Goal: Task Accomplishment & Management: Manage account settings

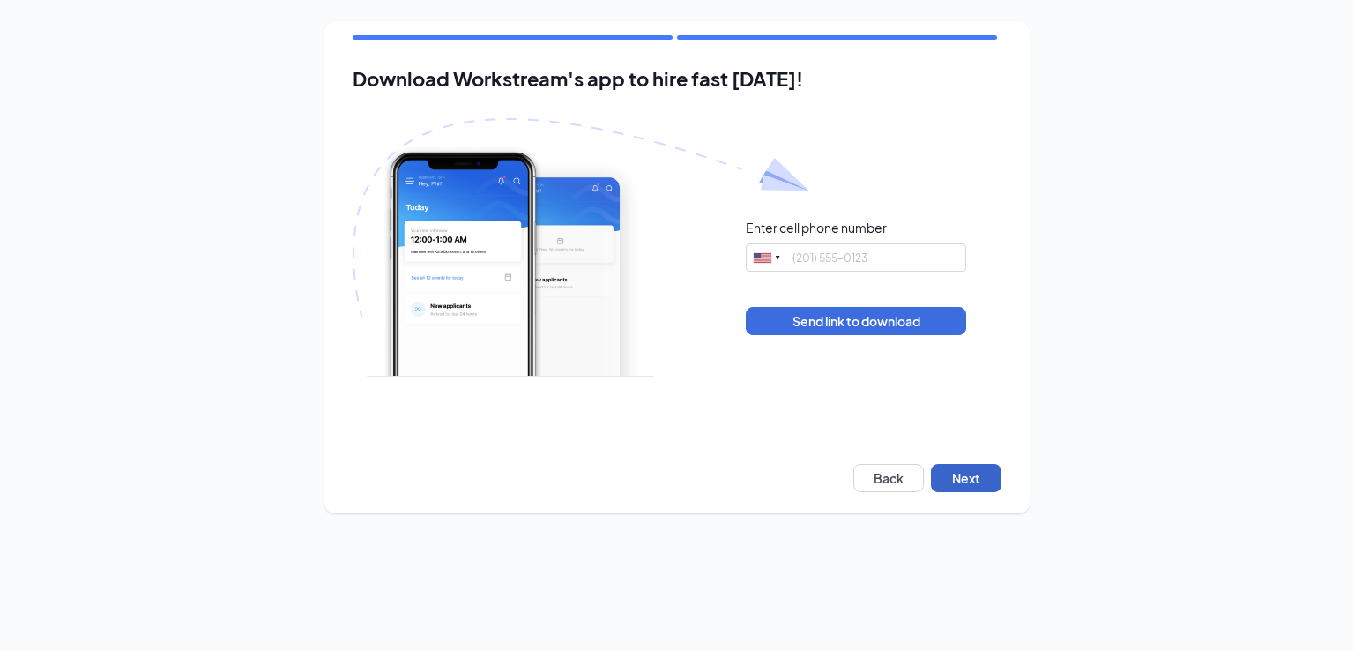
click at [966, 479] on button "Next" at bounding box center [966, 478] width 71 height 28
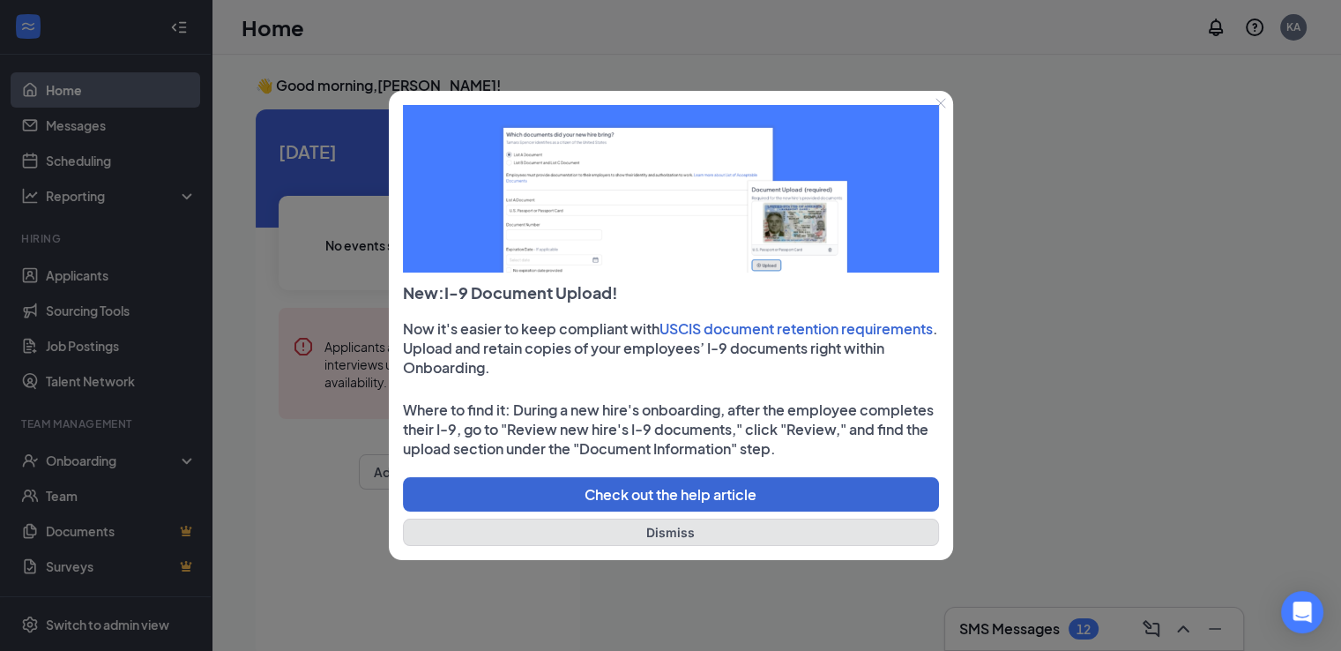
click at [649, 538] on button "Dismiss" at bounding box center [671, 531] width 536 height 27
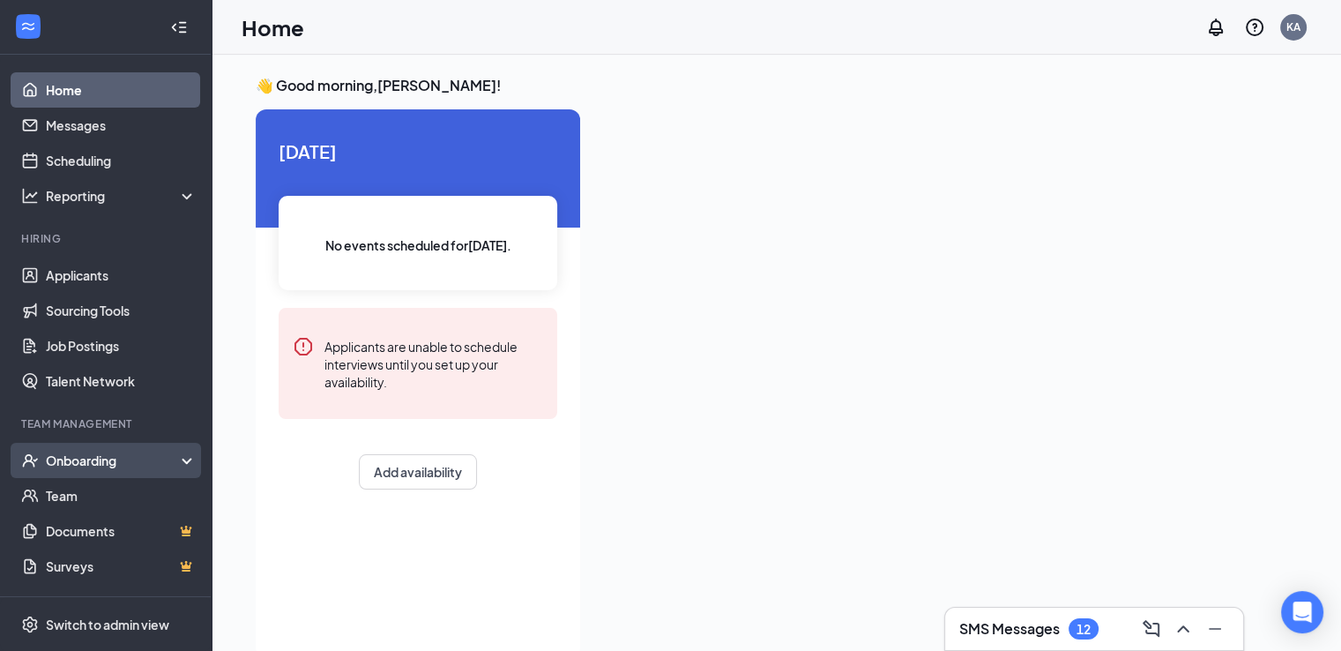
click at [56, 463] on div "Onboarding" at bounding box center [114, 460] width 136 height 18
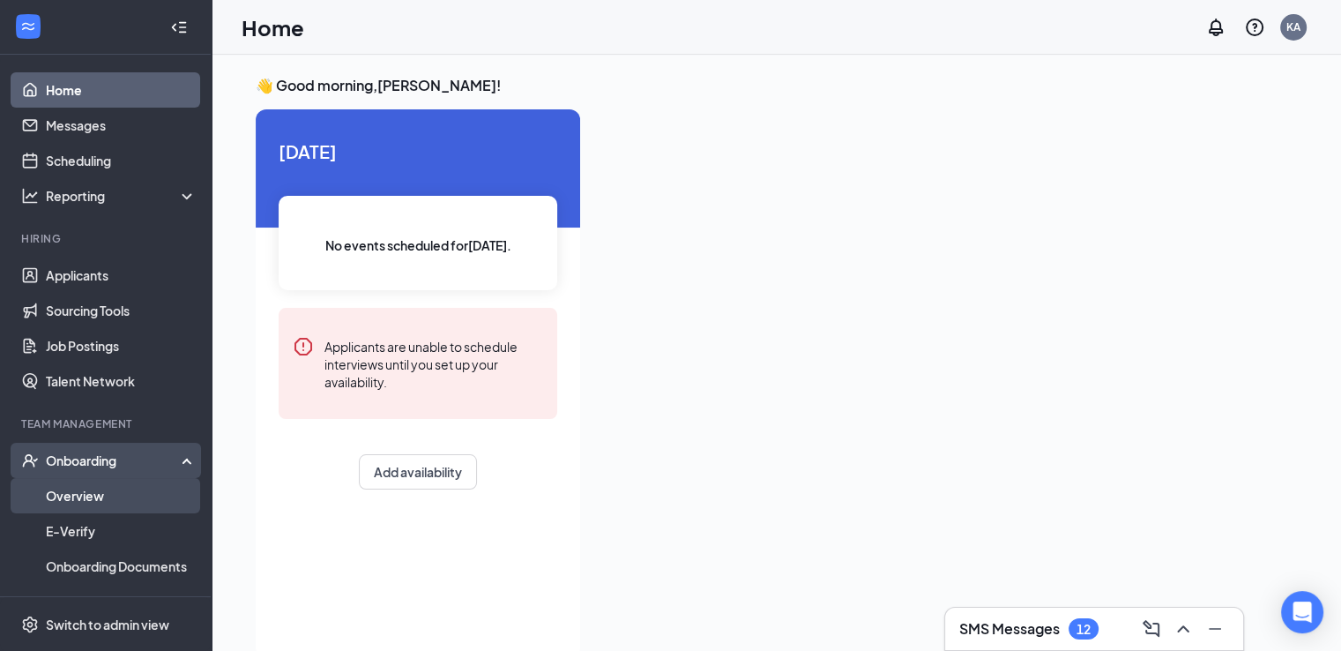
click at [87, 500] on link "Overview" at bounding box center [121, 495] width 151 height 35
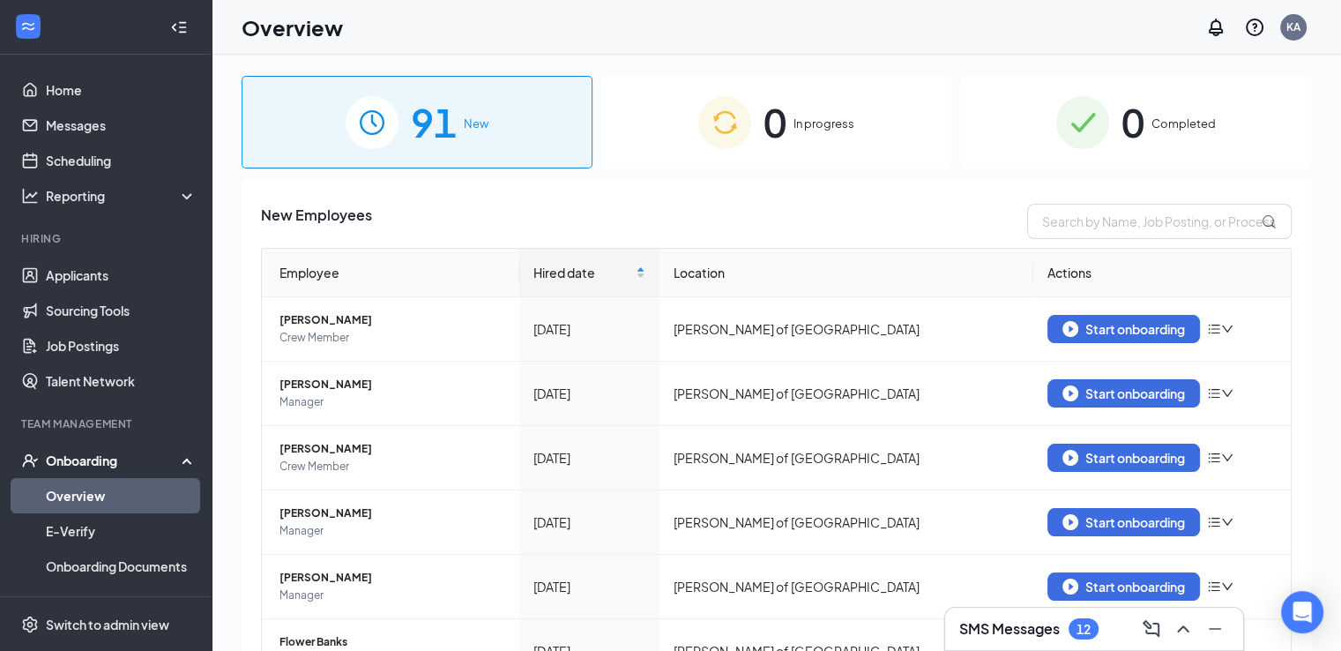
click at [134, 462] on div "Onboarding" at bounding box center [114, 460] width 136 height 18
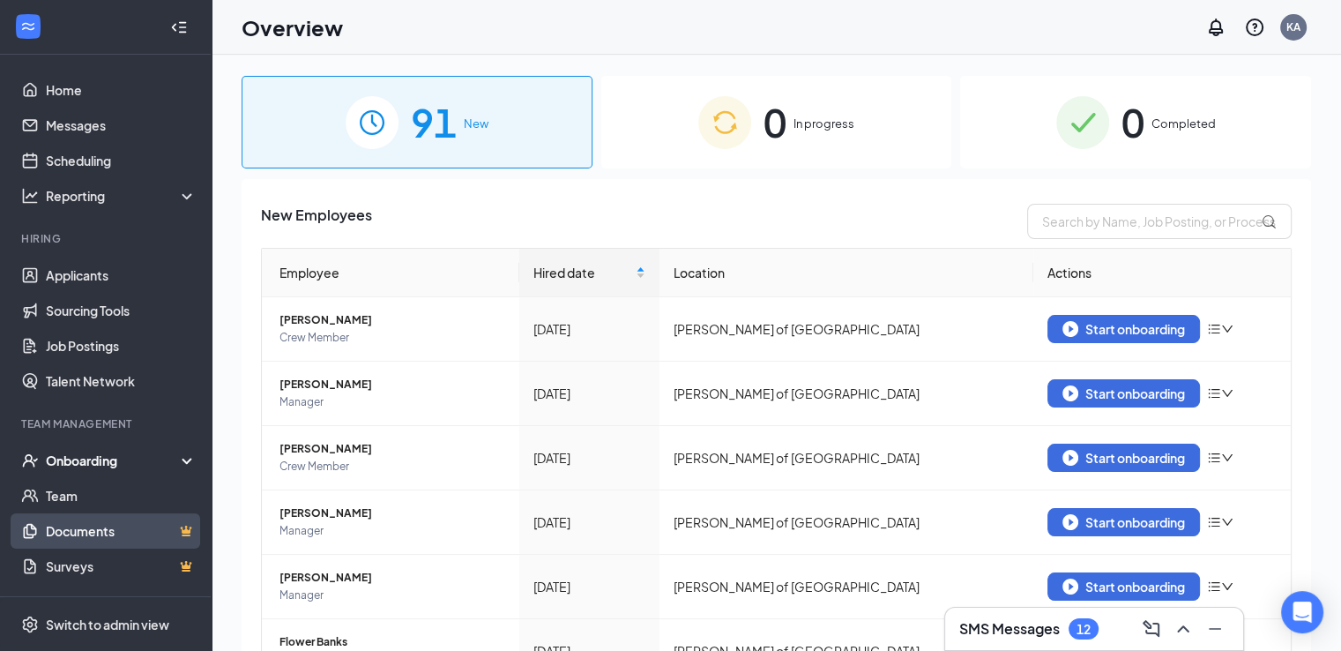
click at [97, 533] on link "Documents" at bounding box center [121, 530] width 151 height 35
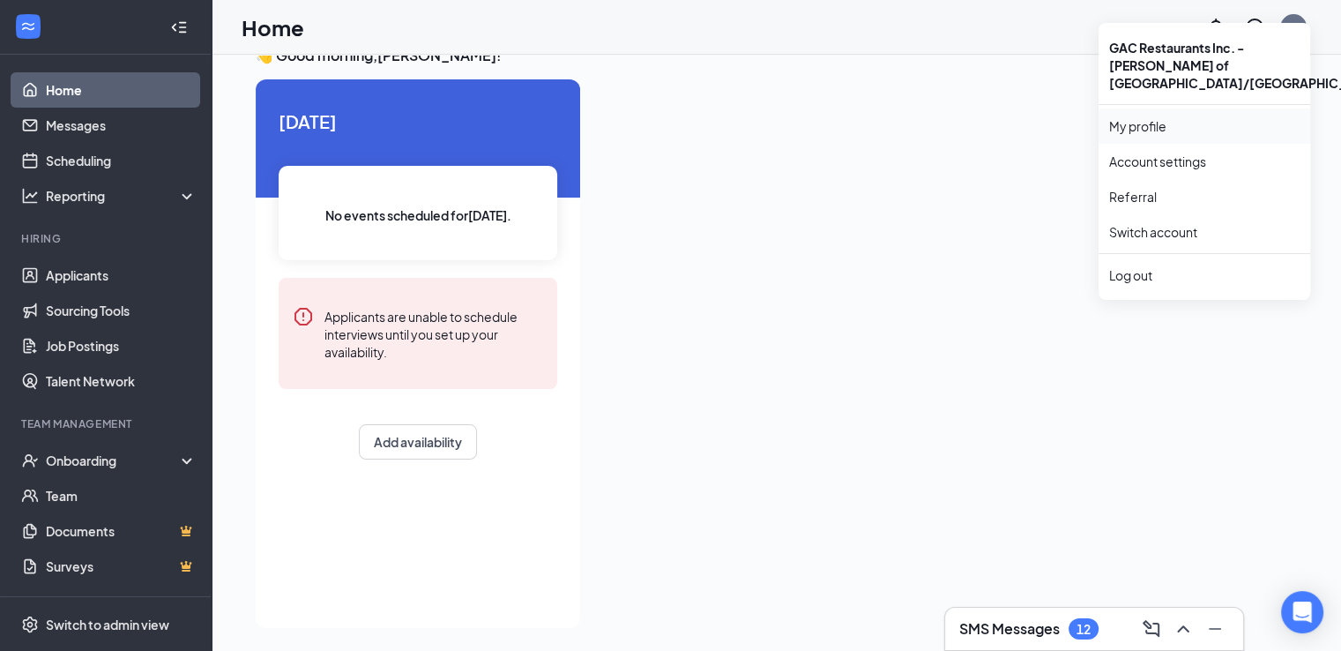
scroll to position [37, 0]
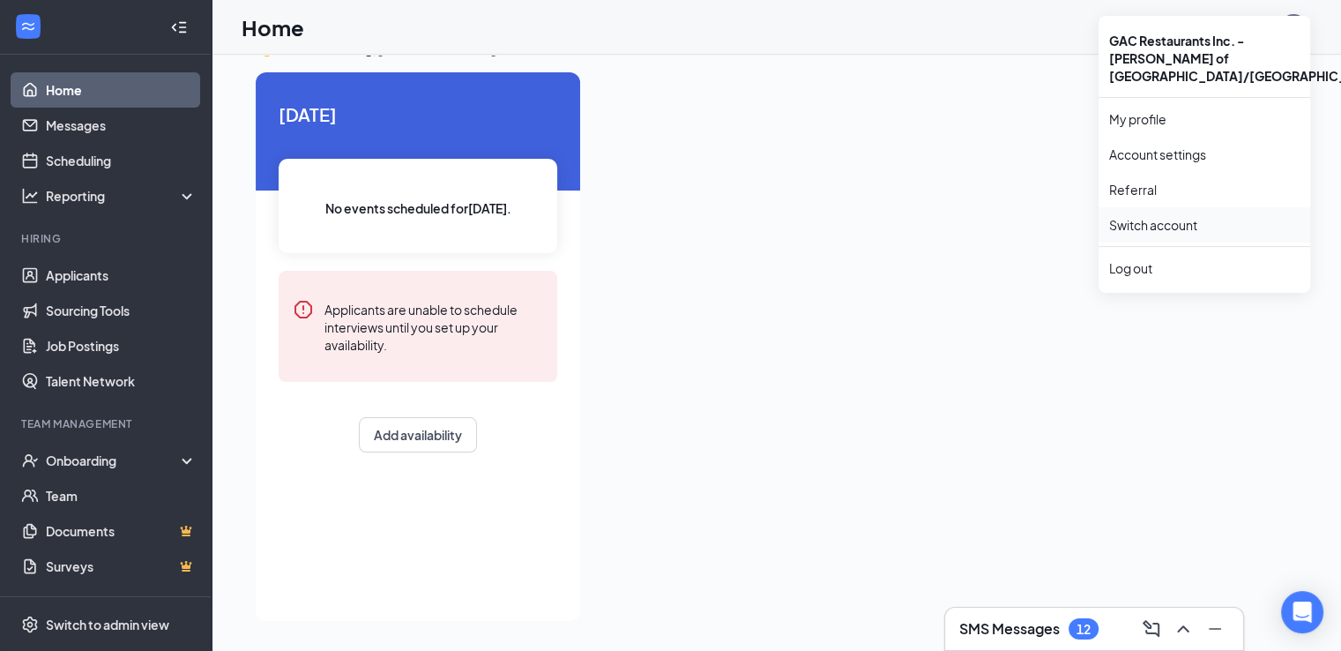
click at [1171, 217] on link "Switch account" at bounding box center [1153, 225] width 88 height 16
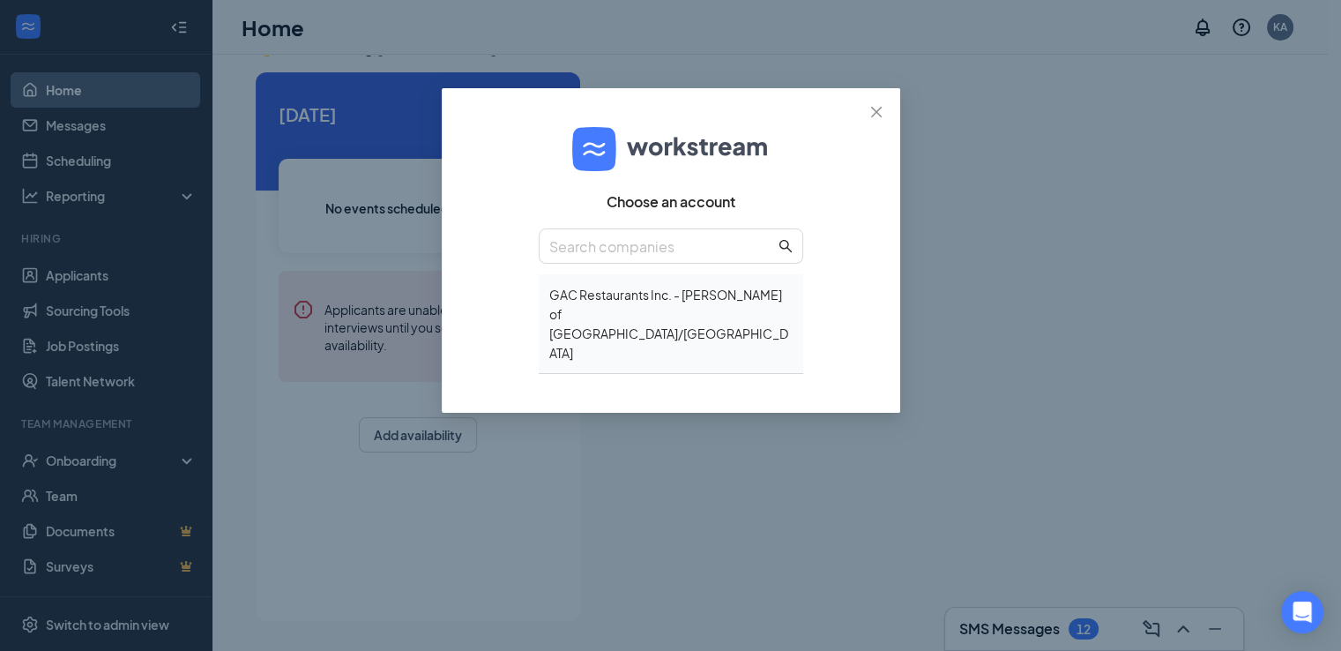
click at [647, 311] on div "GAC Restaurants Inc. - Culver's of Grand Haven/Muskegon" at bounding box center [671, 324] width 264 height 100
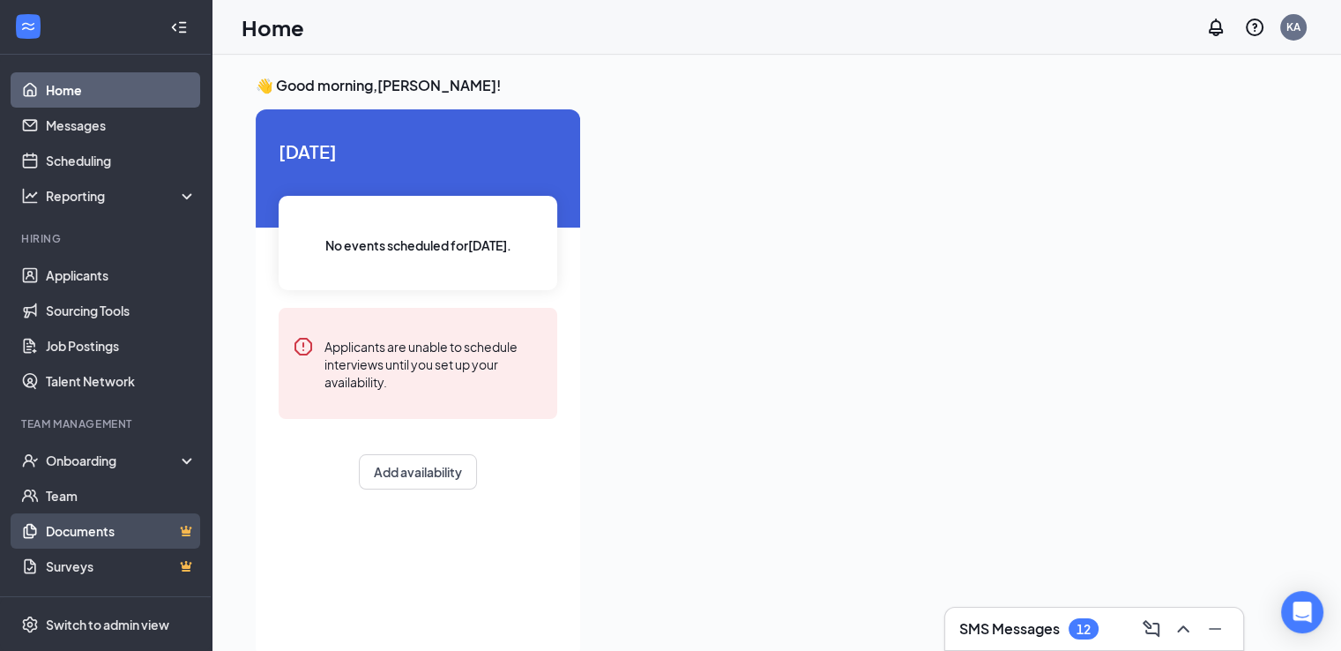
click at [78, 533] on link "Documents" at bounding box center [121, 530] width 151 height 35
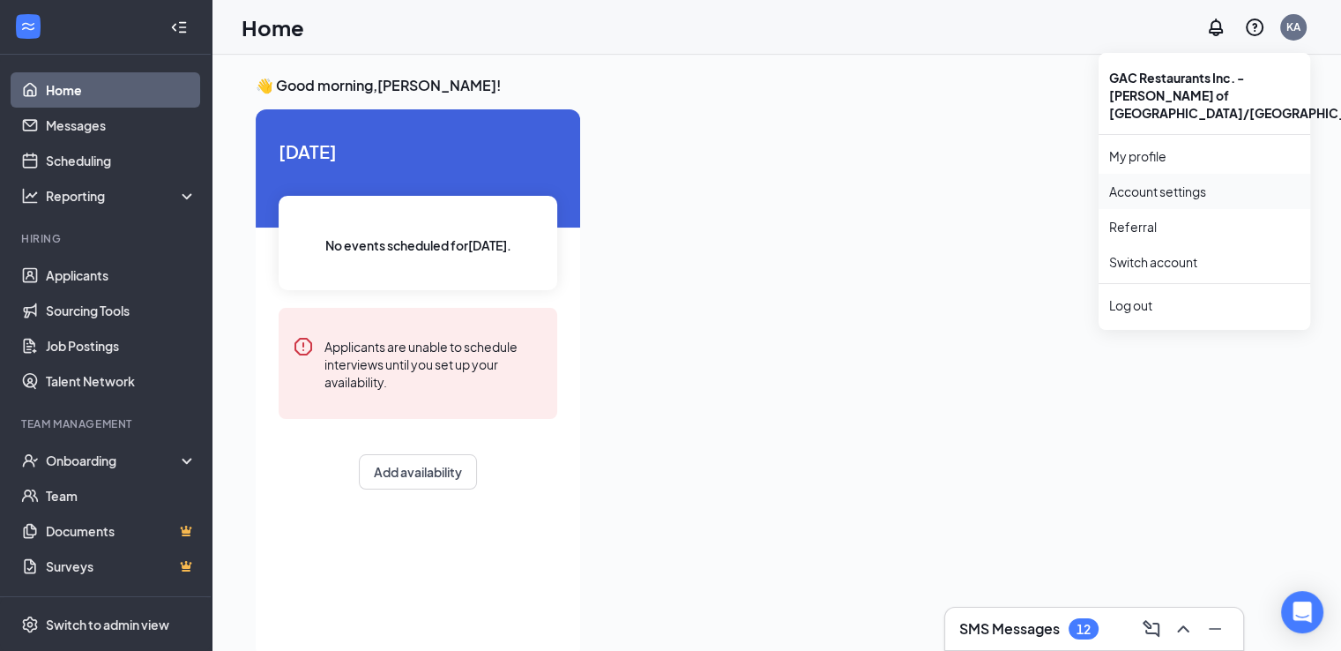
click at [1151, 185] on link "Account settings" at bounding box center [1204, 191] width 190 height 18
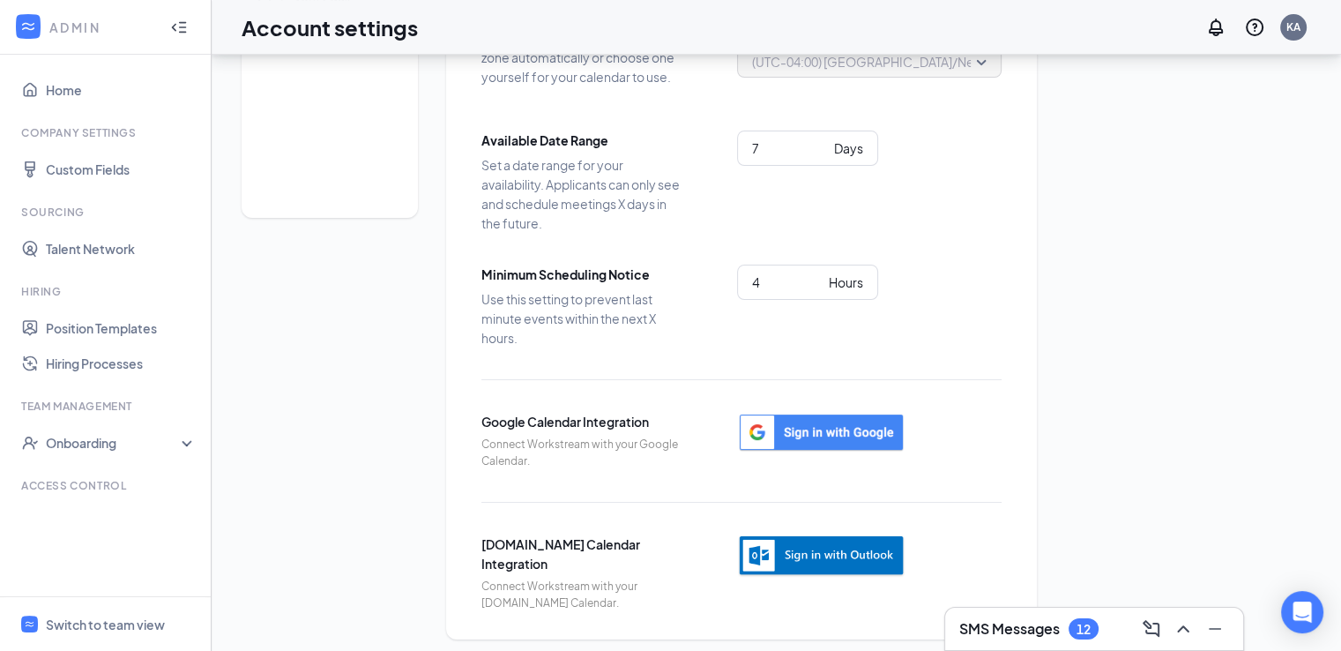
scroll to position [193, 0]
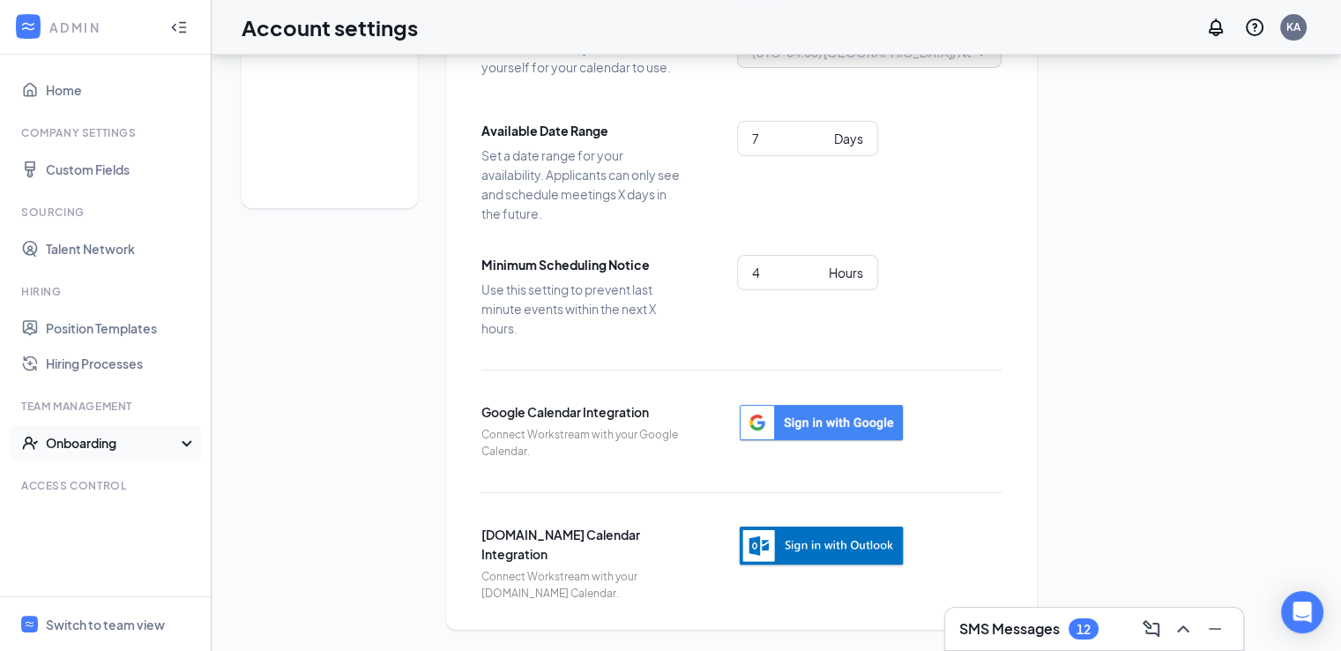
click at [114, 450] on div "Onboarding" at bounding box center [114, 443] width 136 height 18
click at [141, 485] on link "Onboarding Processes" at bounding box center [121, 477] width 151 height 35
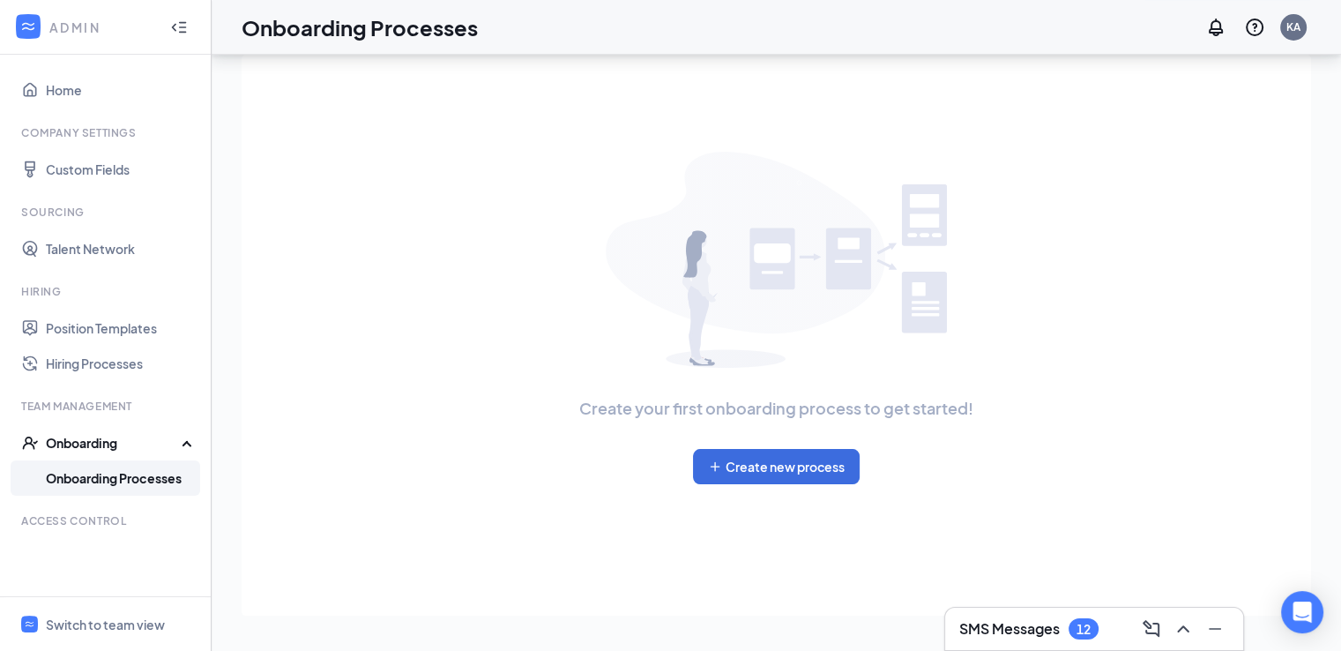
scroll to position [79, 0]
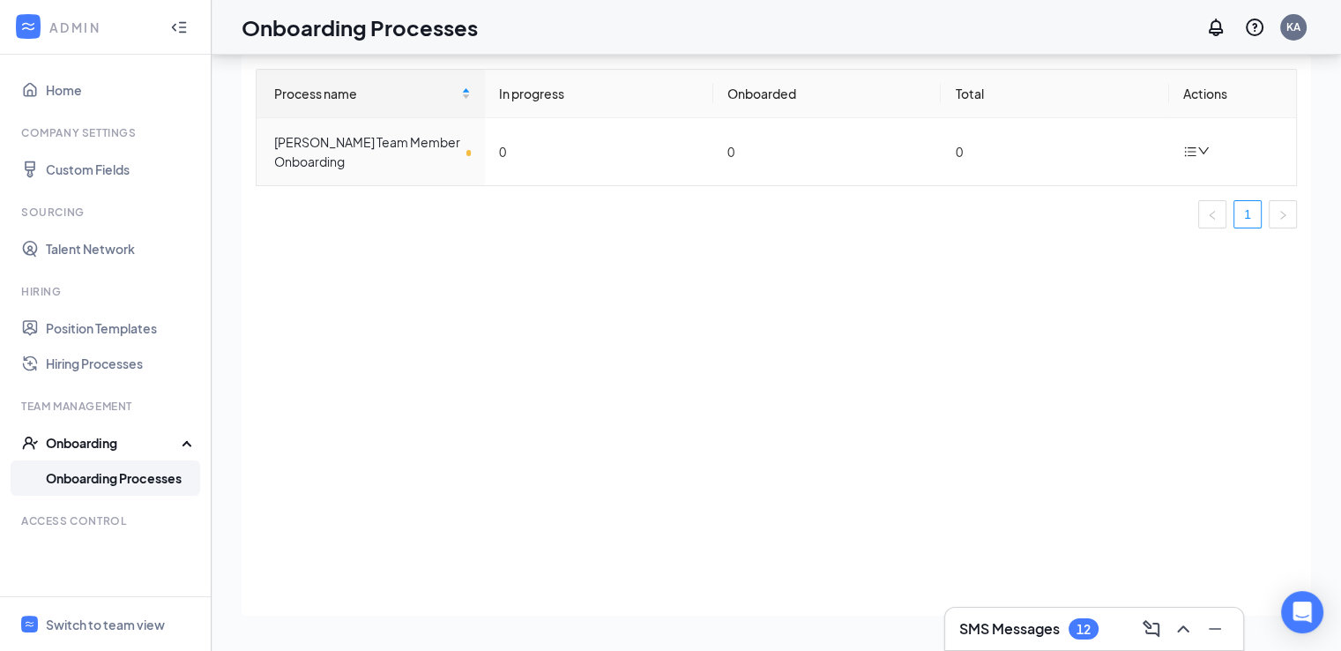
click at [176, 27] on icon "Collapse" at bounding box center [179, 28] width 18 height 18
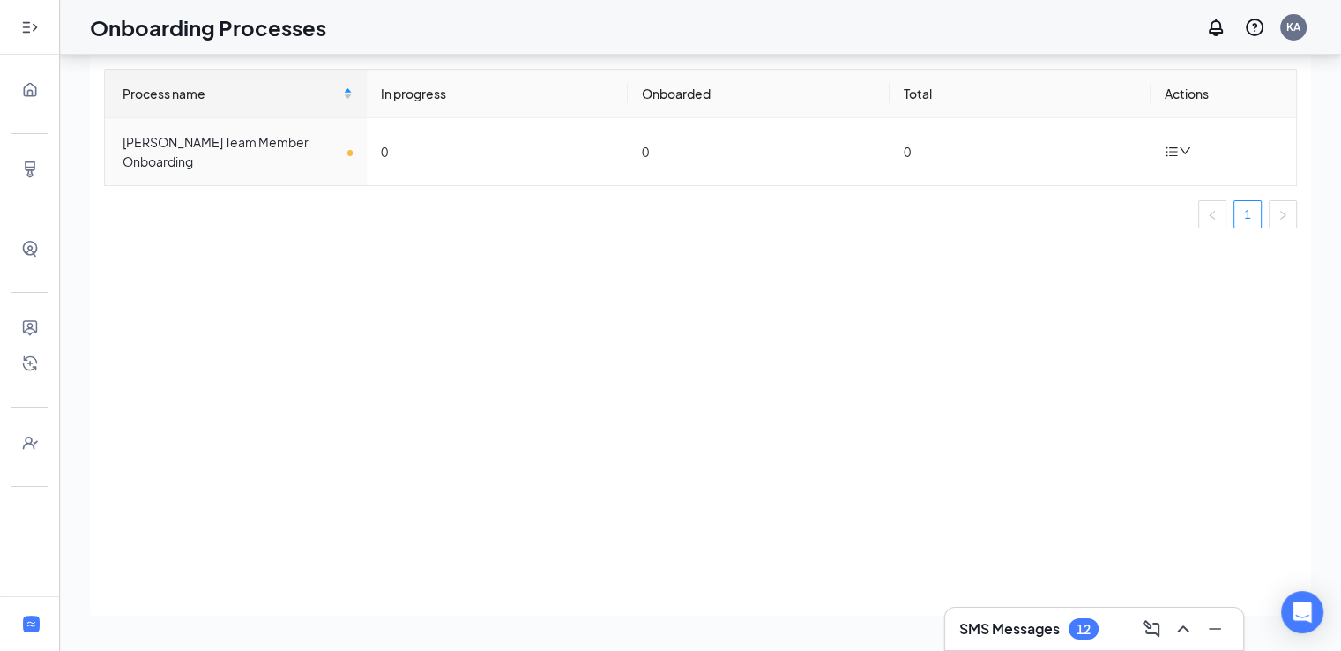
click at [26, 26] on icon "Expand" at bounding box center [30, 28] width 18 height 18
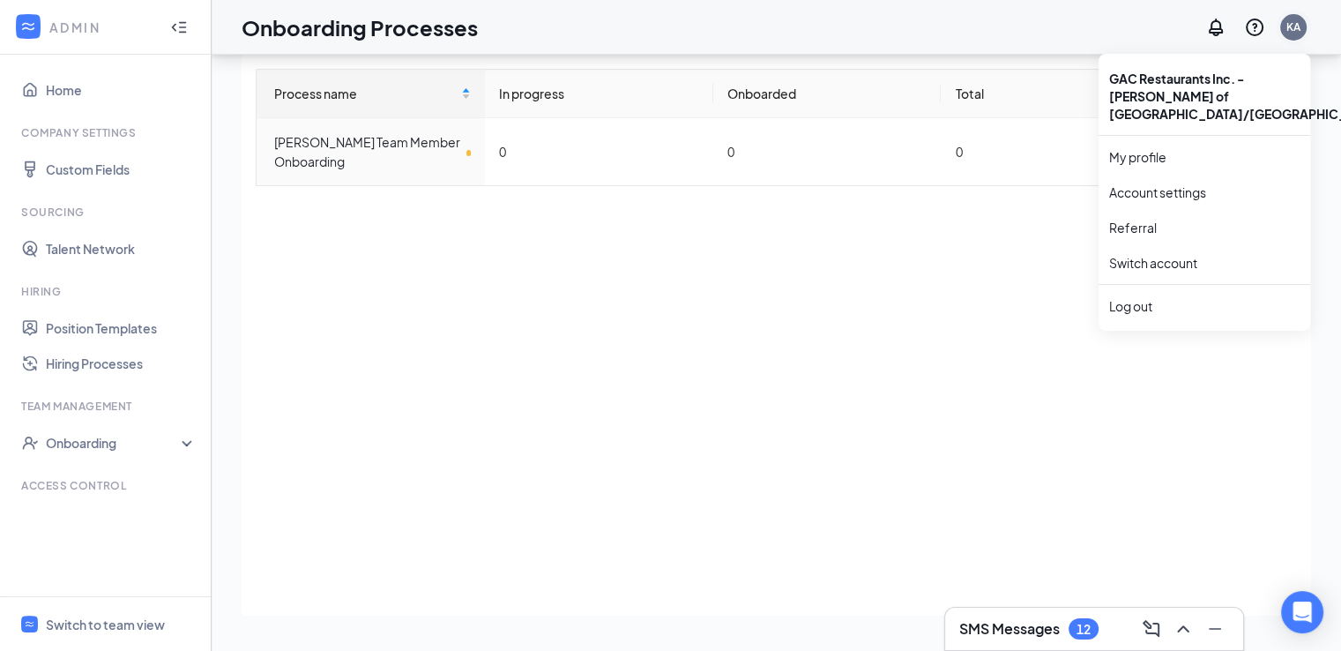
click at [1290, 27] on div "KA" at bounding box center [1293, 26] width 14 height 15
click at [1146, 148] on link "My profile" at bounding box center [1204, 157] width 190 height 18
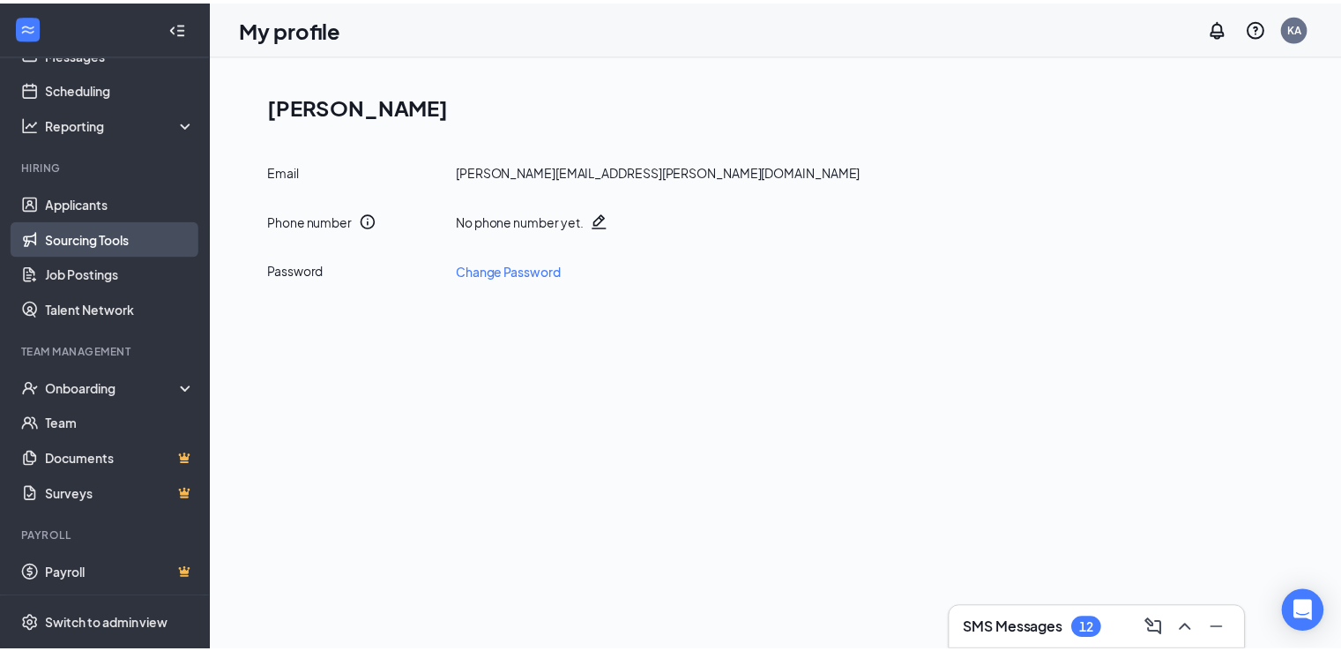
scroll to position [74, 0]
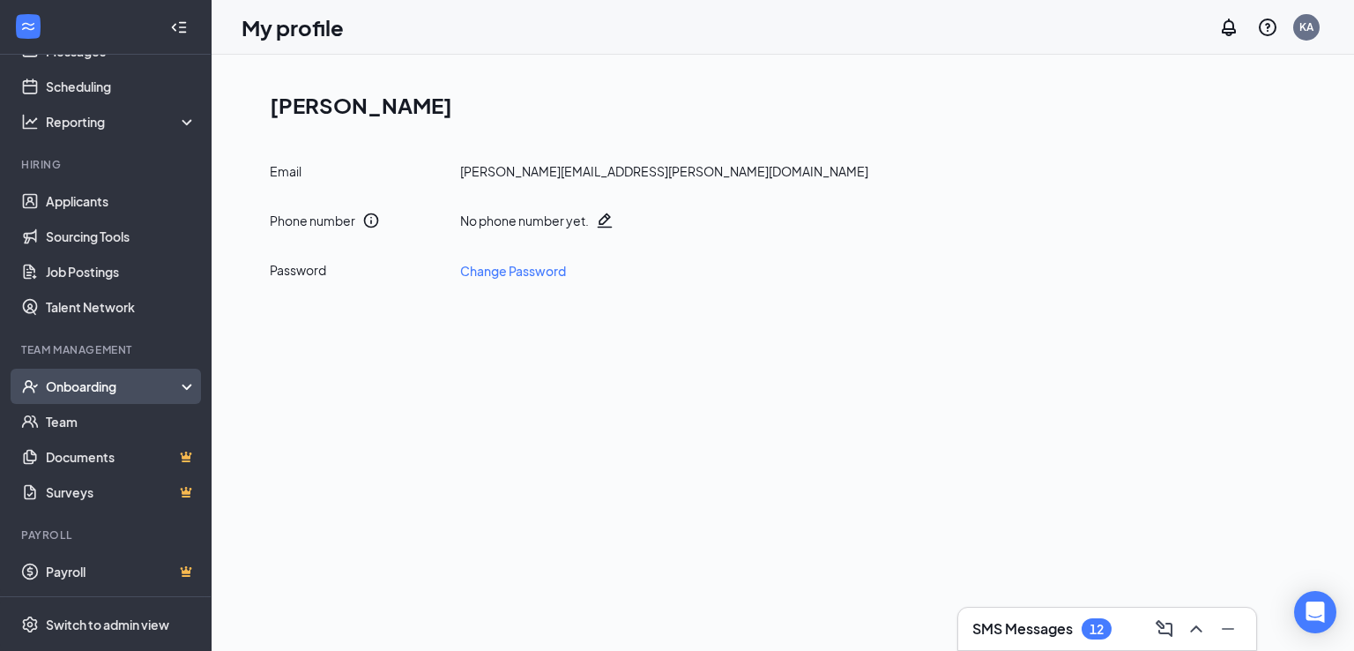
click at [130, 390] on div "Onboarding" at bounding box center [114, 386] width 136 height 18
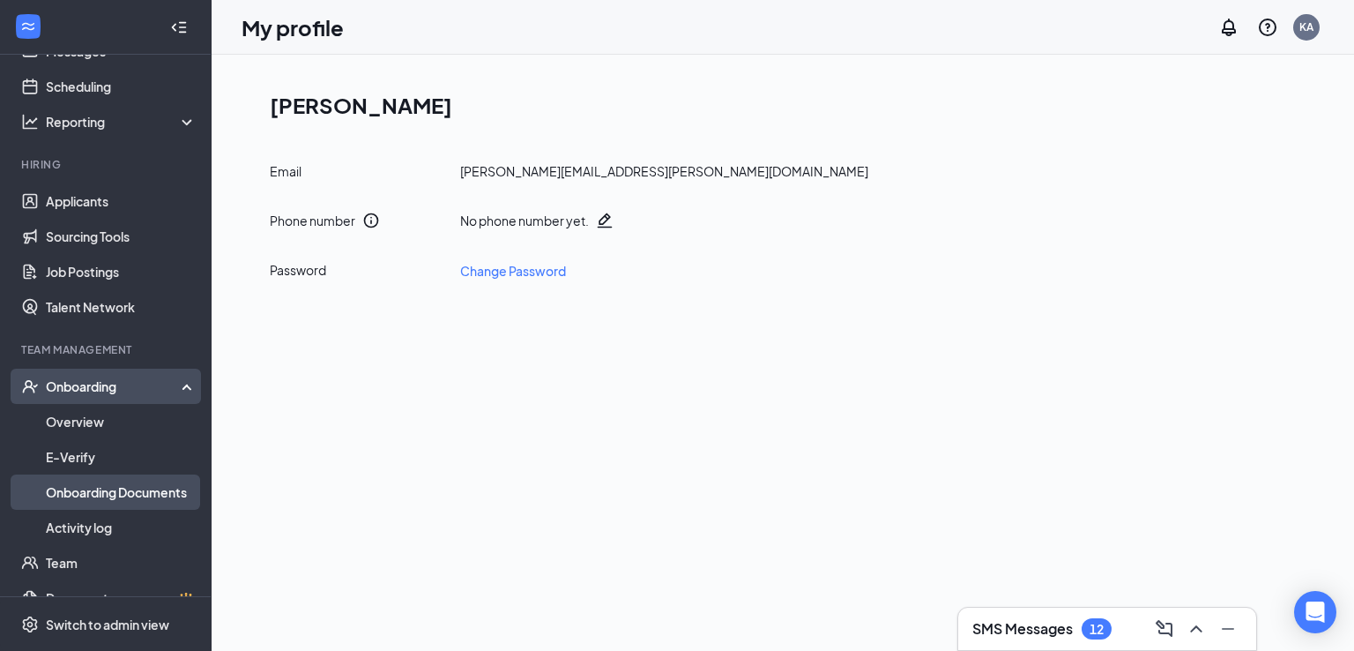
click at [98, 489] on link "Onboarding Documents" at bounding box center [121, 491] width 151 height 35
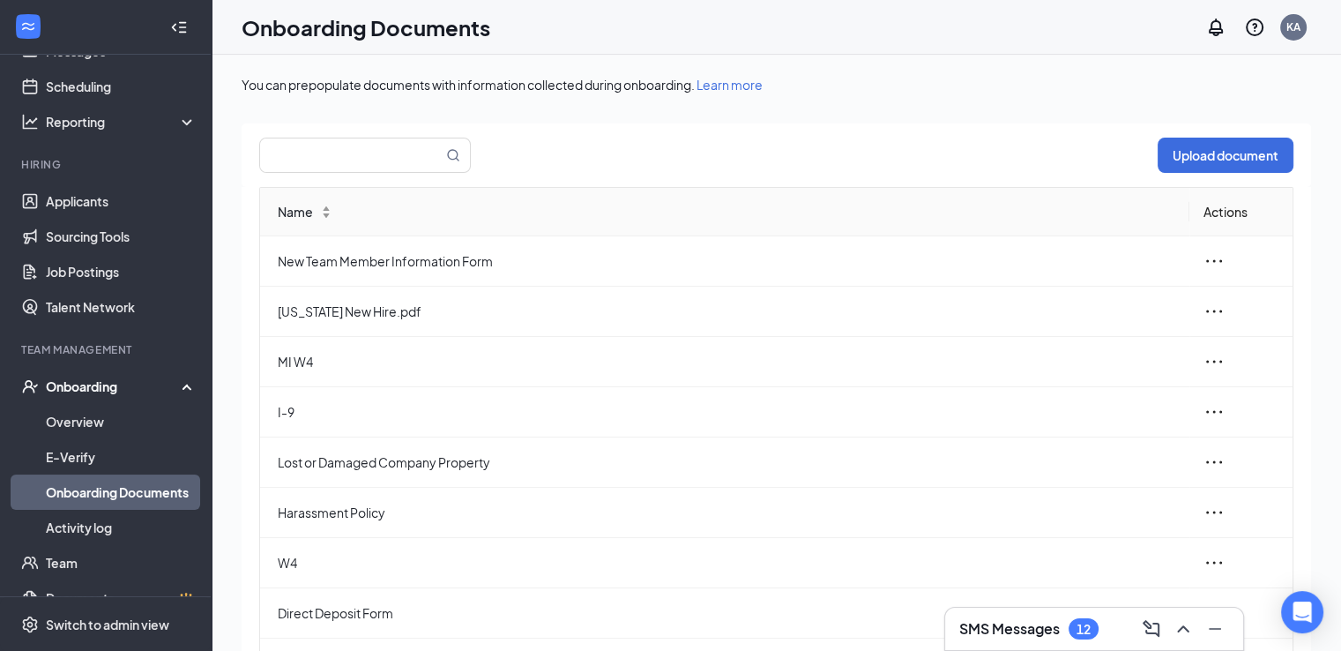
click at [666, 50] on div "Onboarding Documents KA" at bounding box center [776, 27] width 1129 height 55
click at [646, 48] on div "Onboarding Documents KA" at bounding box center [776, 27] width 1129 height 55
click at [759, 155] on div "Upload document" at bounding box center [776, 154] width 1069 height 63
click at [80, 408] on link "Overview" at bounding box center [121, 421] width 151 height 35
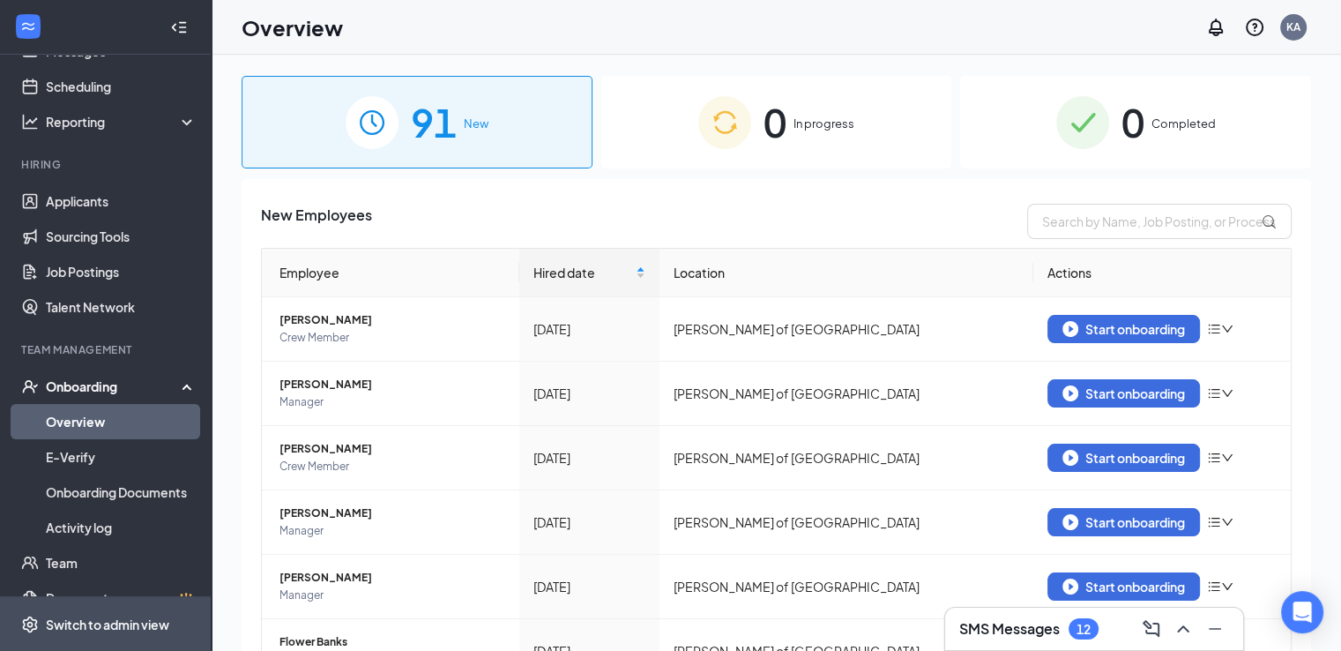
click at [63, 615] on div "Switch to admin view" at bounding box center [107, 624] width 123 height 18
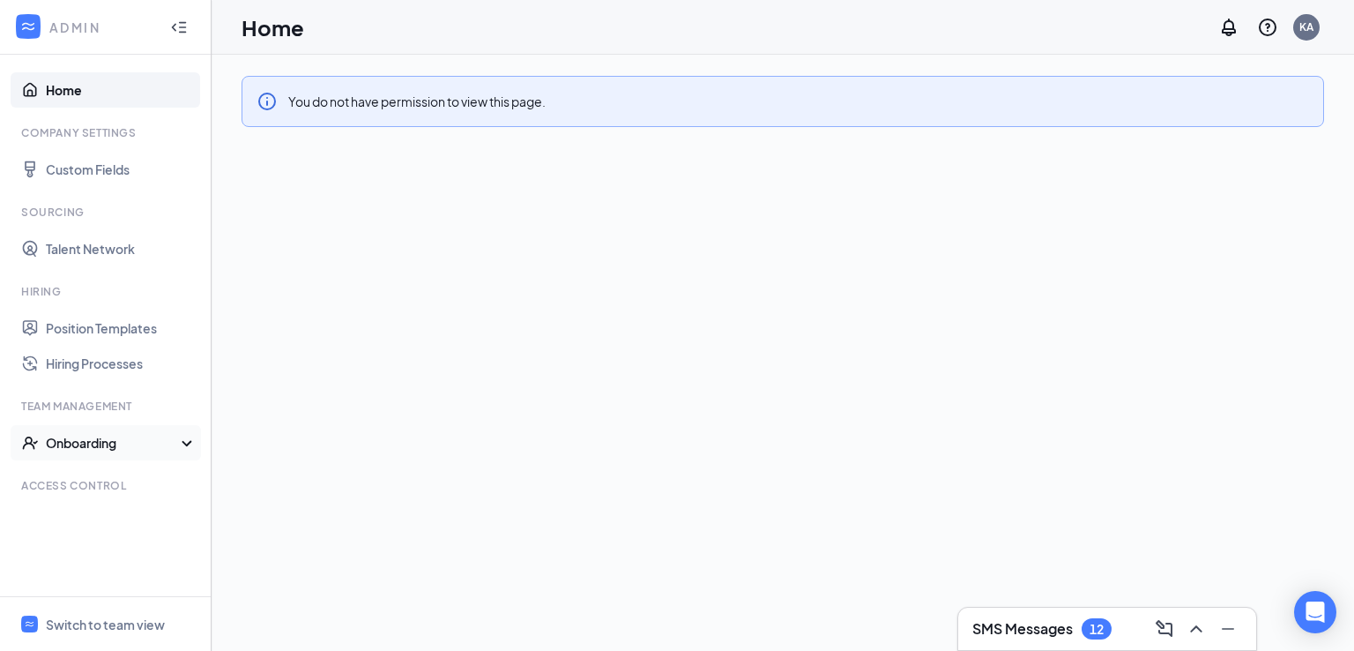
click at [167, 445] on div "Onboarding" at bounding box center [114, 443] width 136 height 18
click at [124, 487] on link "Onboarding Processes" at bounding box center [121, 477] width 151 height 35
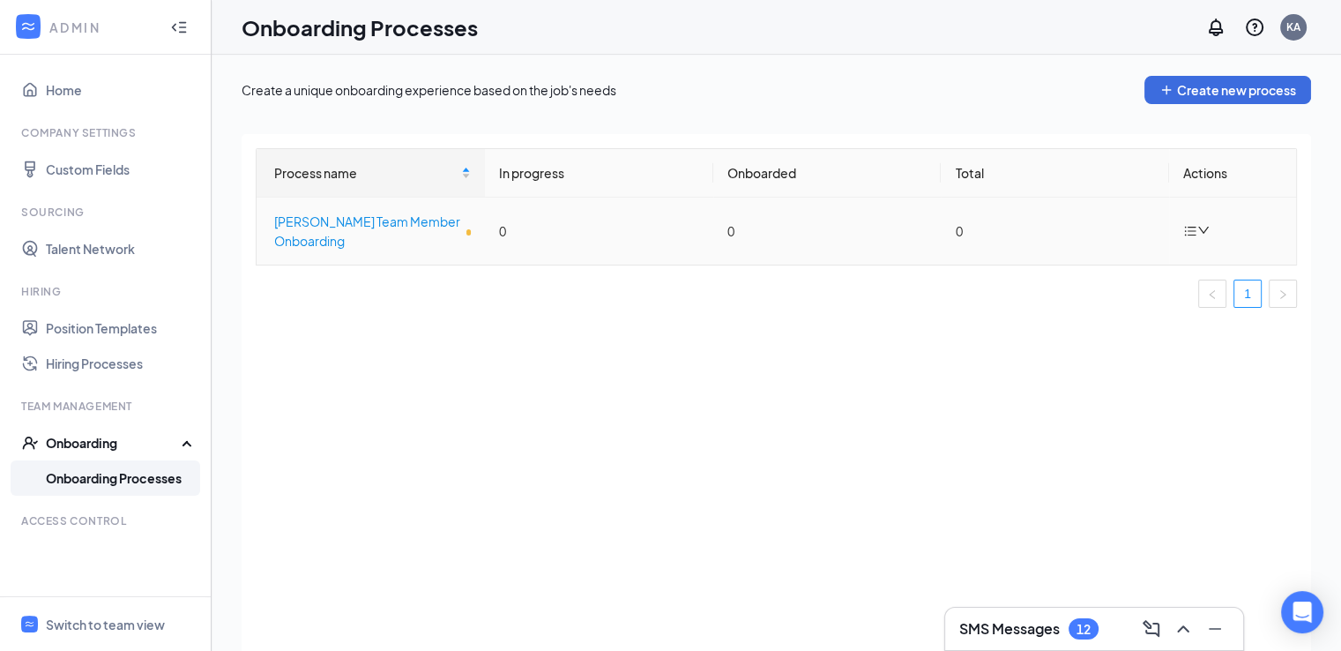
click at [333, 240] on div "Culver's Team Member Onboarding" at bounding box center [372, 231] width 197 height 39
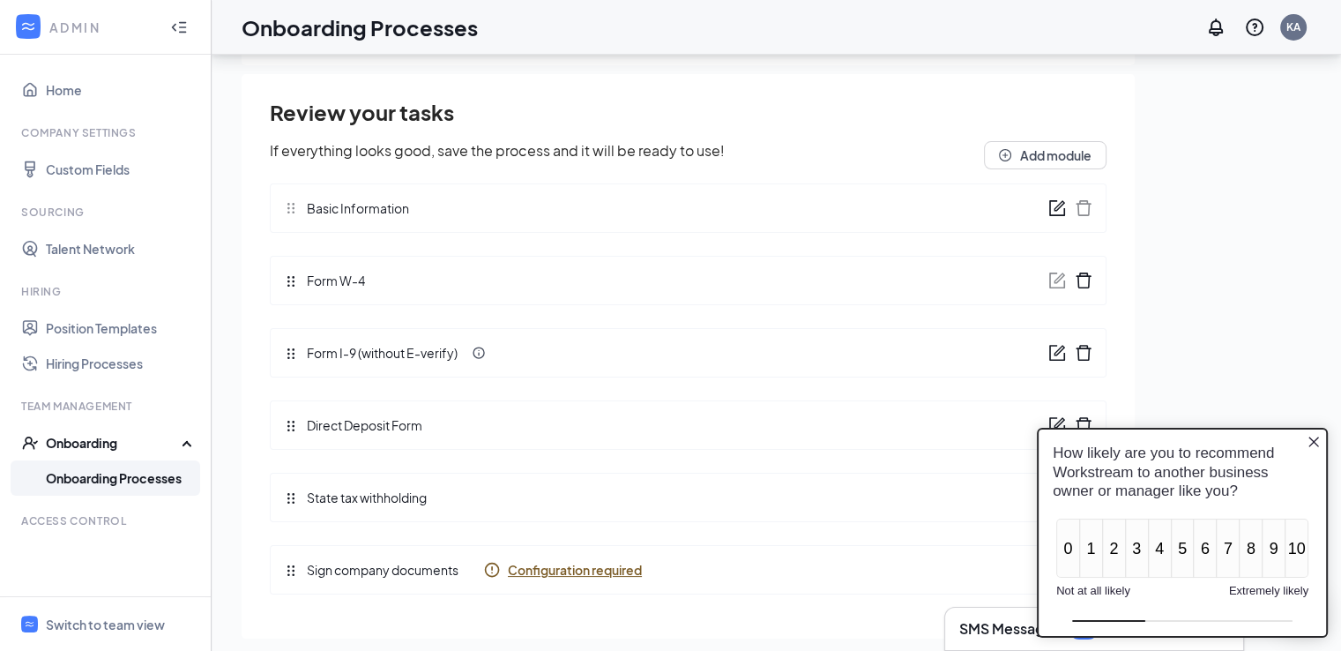
click at [1048, 352] on icon "form" at bounding box center [1057, 353] width 18 height 18
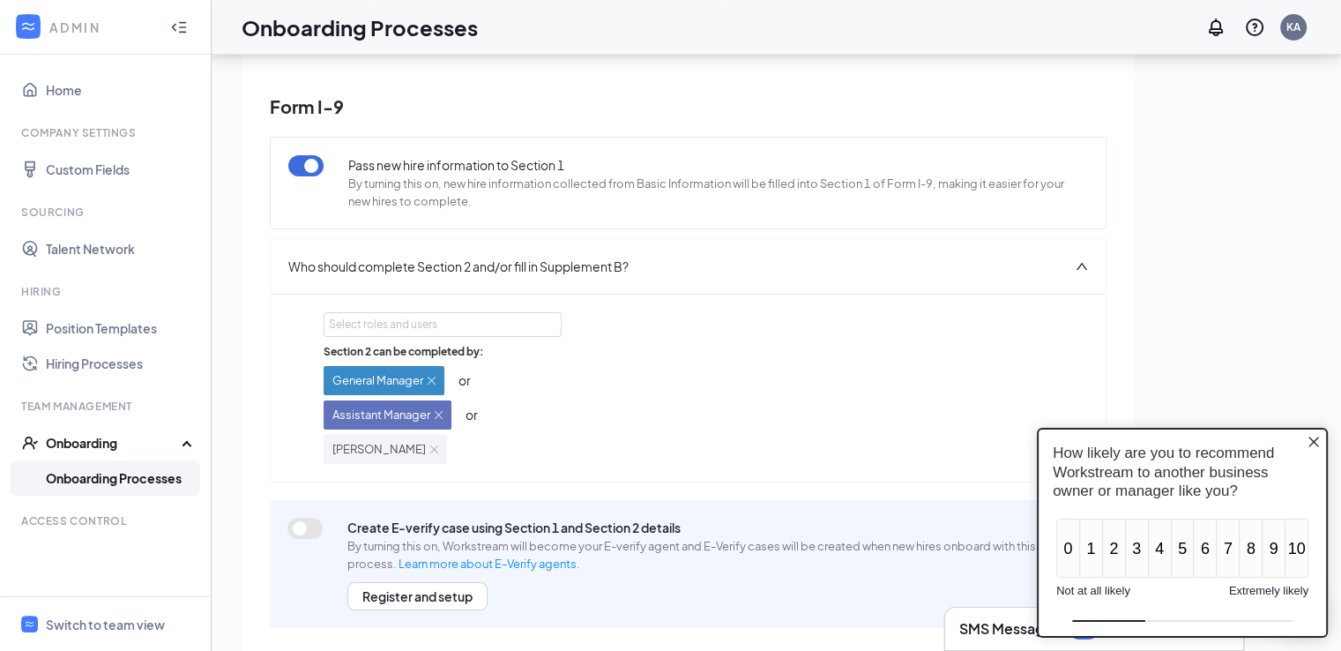
scroll to position [69, 0]
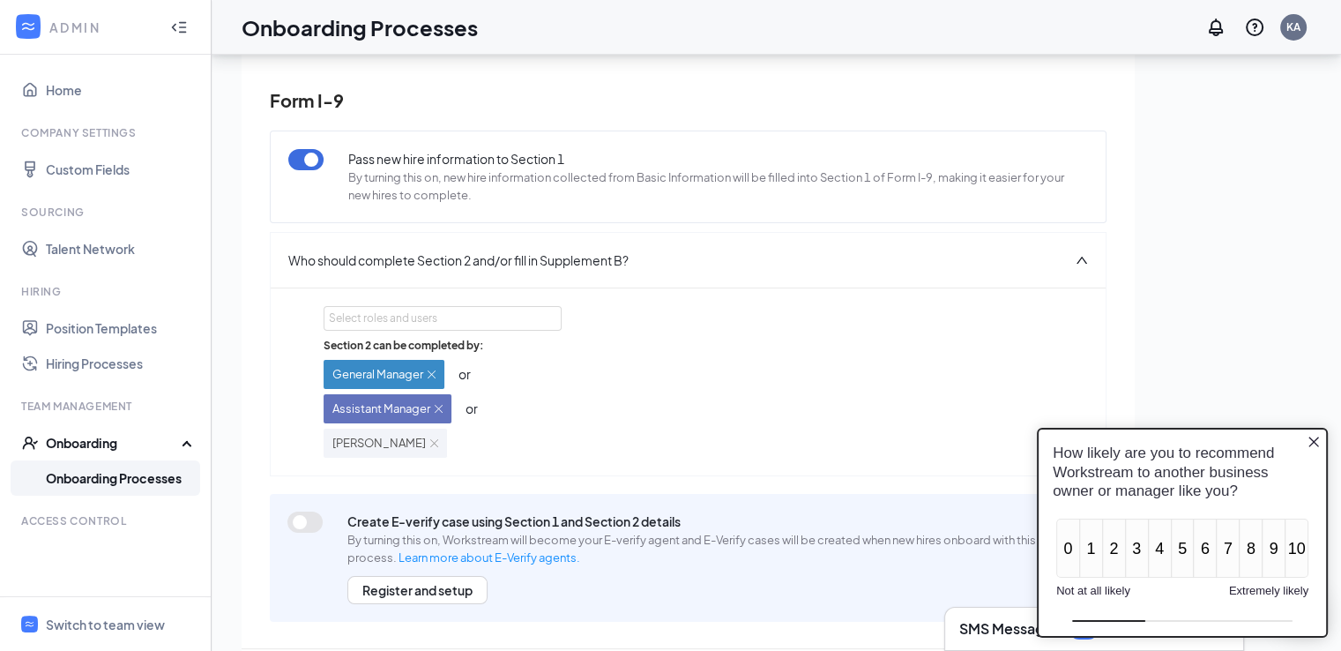
click at [250, 128] on div "Form I-9 Pass new hire information to Section 1 By turning this on, new hire in…" at bounding box center [688, 380] width 893 height 695
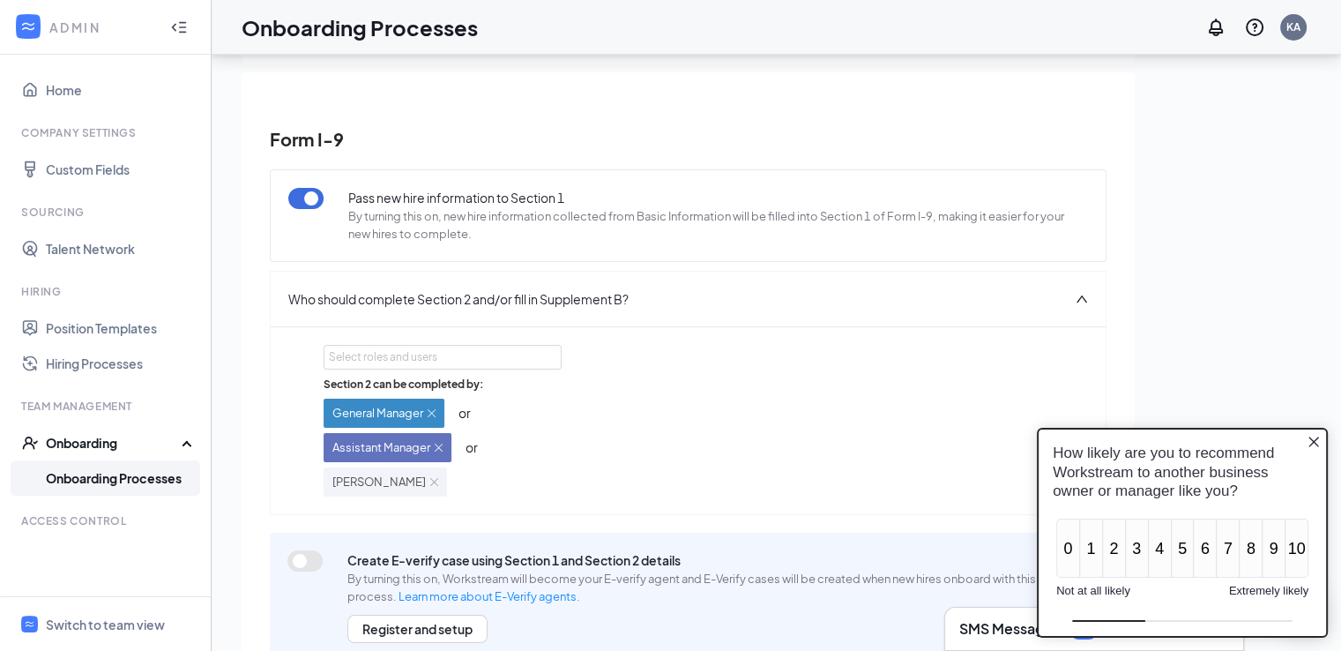
scroll to position [0, 0]
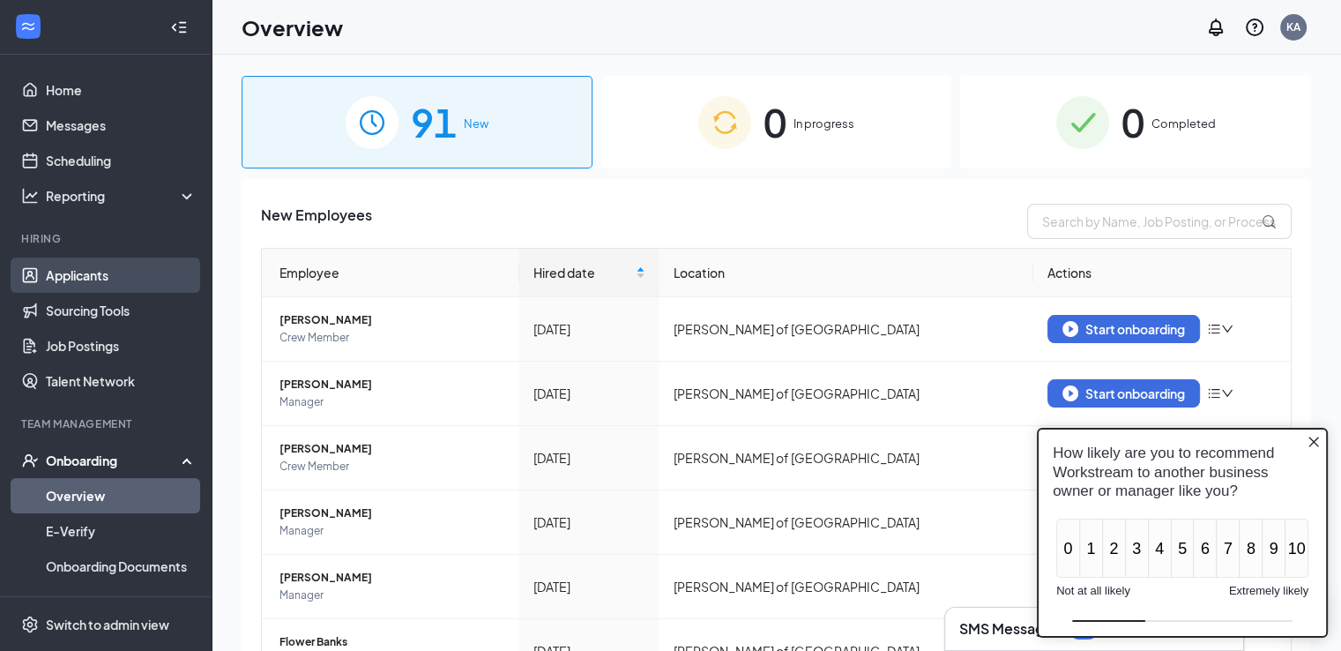
click at [102, 279] on link "Applicants" at bounding box center [121, 274] width 151 height 35
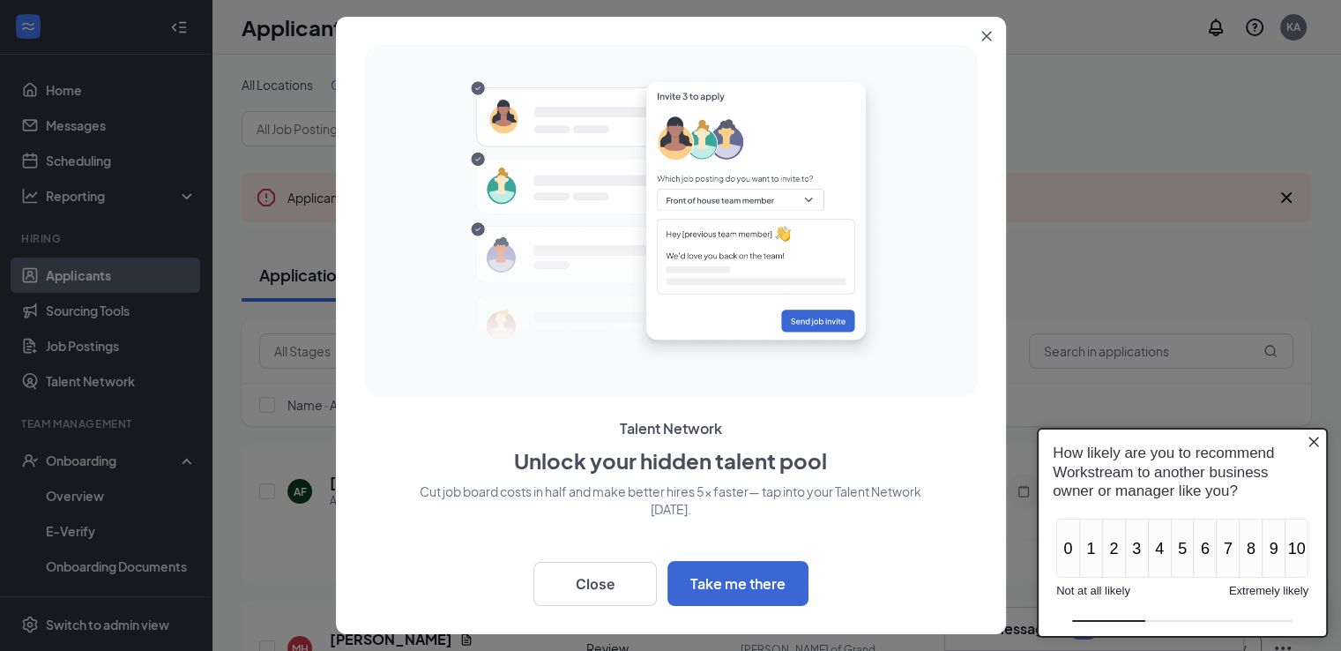
click at [981, 36] on icon "Close" at bounding box center [986, 36] width 11 height 11
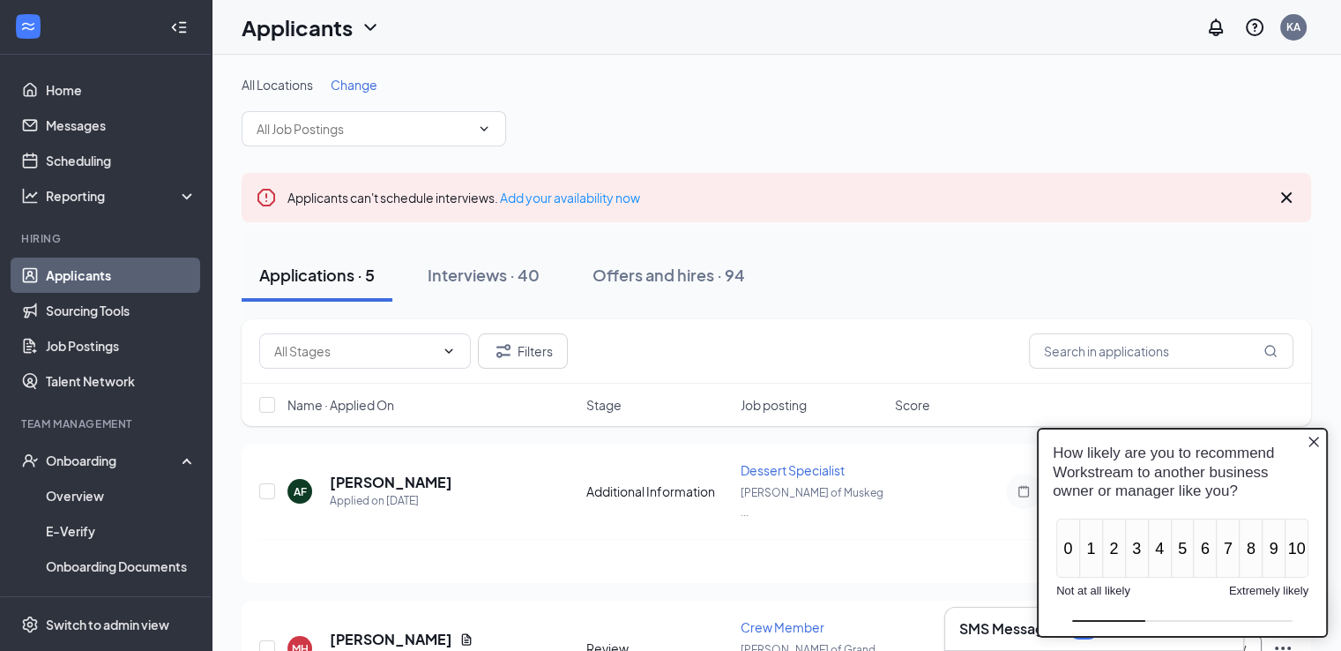
click at [544, 119] on div "All Locations Change" at bounding box center [776, 111] width 1069 height 71
click at [466, 135] on input "text" at bounding box center [362, 128] width 213 height 19
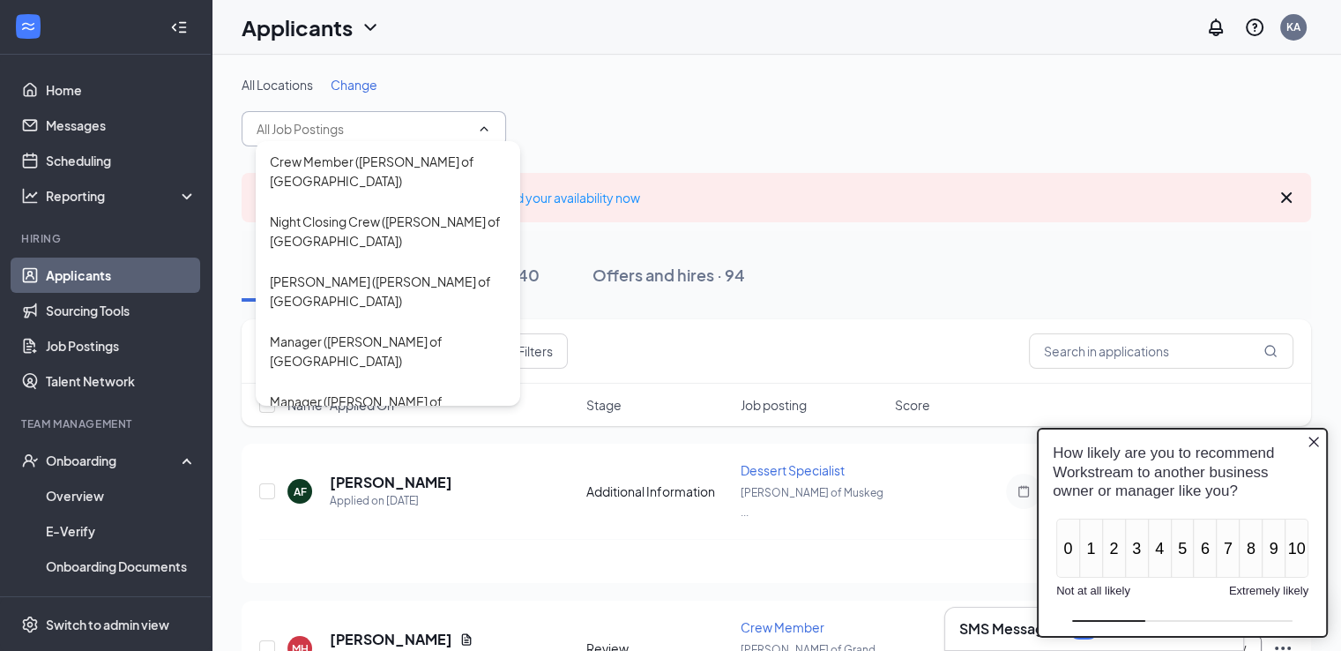
click at [466, 135] on input "text" at bounding box center [362, 128] width 213 height 19
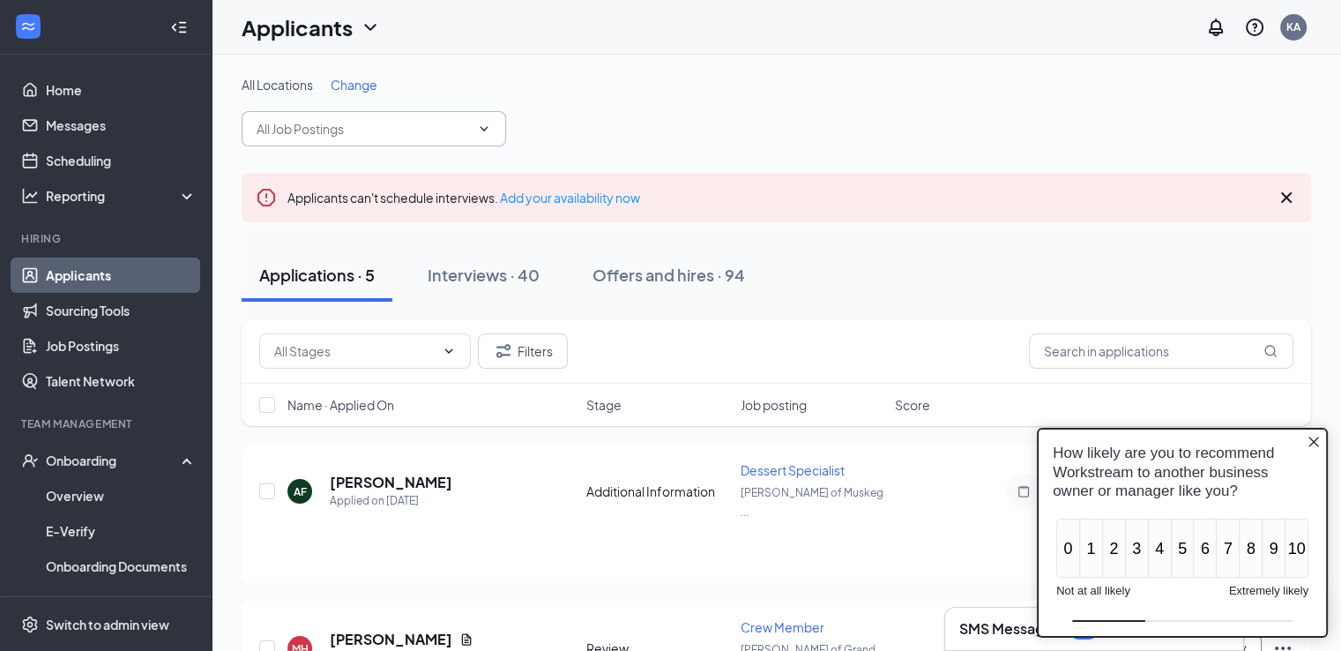
click at [494, 135] on span "Crew Member (Culver's of Grand Haven) Night Closing Crew (Culver's of Grand Hav…" at bounding box center [374, 128] width 264 height 35
click at [493, 119] on span "Crew Member (Culver's of Grand Haven) Night Closing Crew (Culver's of Grand Hav…" at bounding box center [374, 128] width 264 height 35
click at [711, 122] on div "All Locations Change Crew Member (Culver's of Grand Haven) Night Closing Crew (…" at bounding box center [776, 111] width 1069 height 71
click at [497, 130] on span "Crew Member (Culver's of Grand Haven) Night Closing Crew (Culver's of Grand Hav…" at bounding box center [374, 128] width 264 height 35
click at [311, 125] on input "text" at bounding box center [362, 128] width 213 height 19
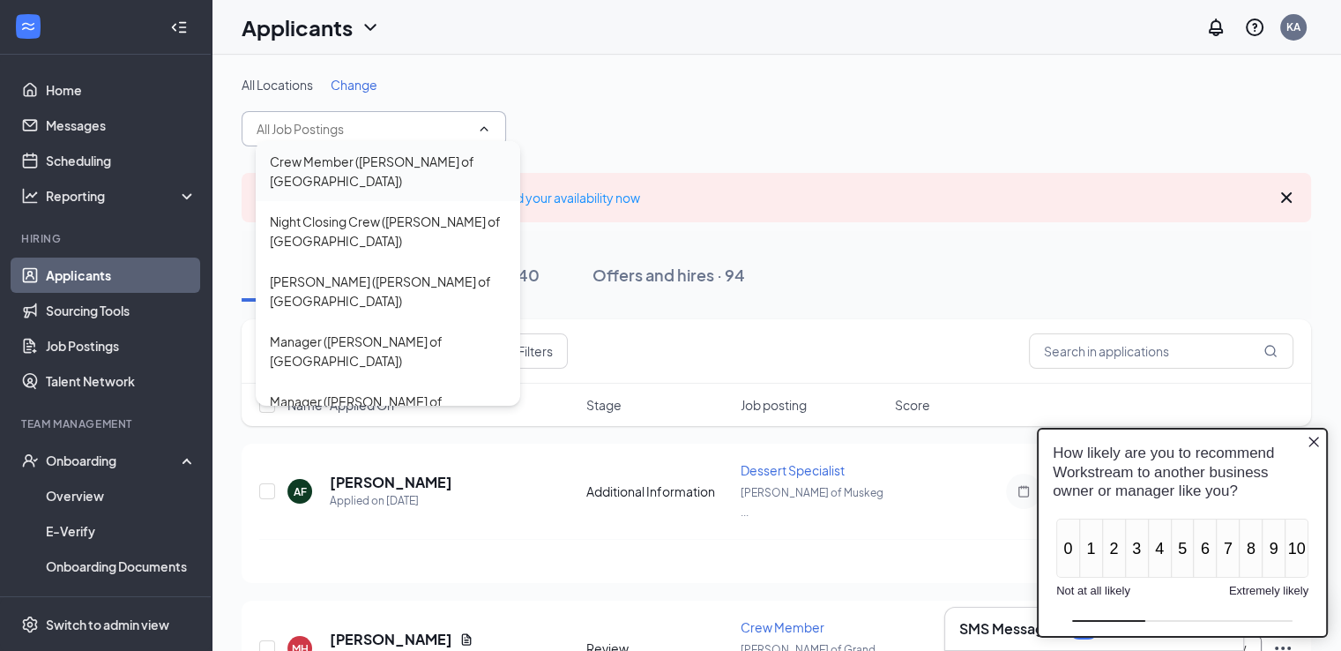
click at [339, 175] on div "Crew Member (Culver's of Grand Haven)" at bounding box center [388, 171] width 236 height 39
type input "Crew Member (Culver's of Grand Haven)"
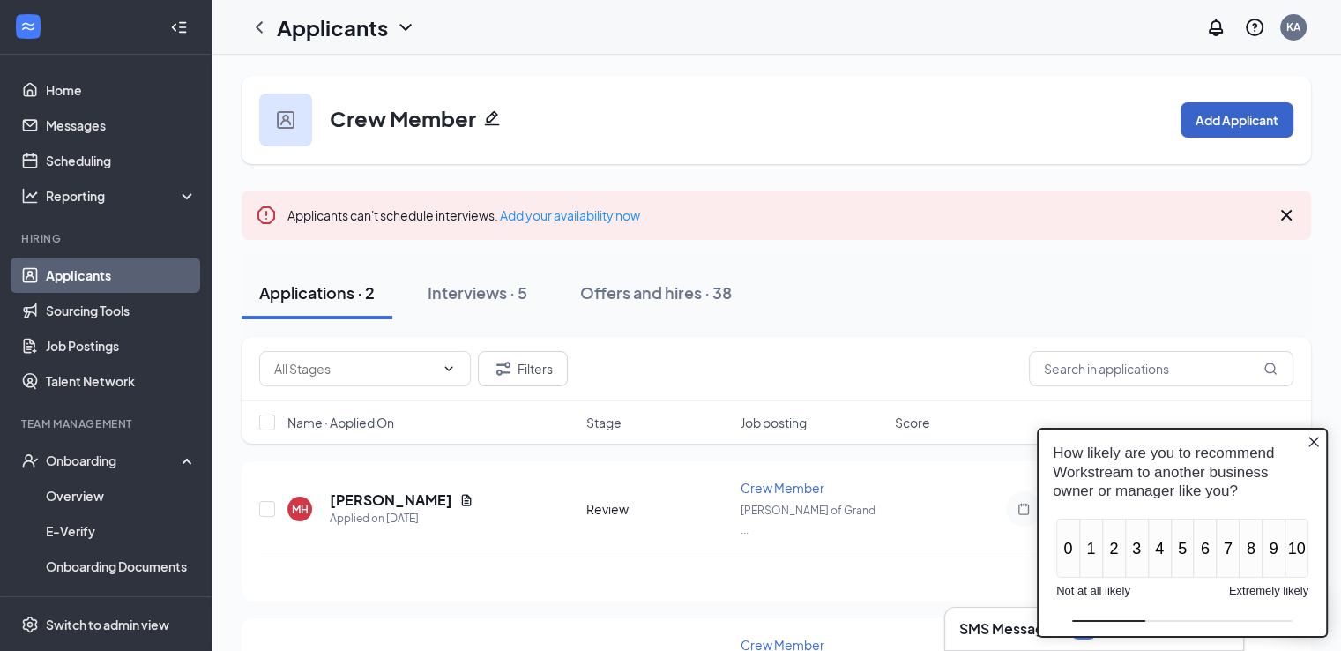
click at [1246, 118] on button "Add Applicant" at bounding box center [1236, 119] width 113 height 35
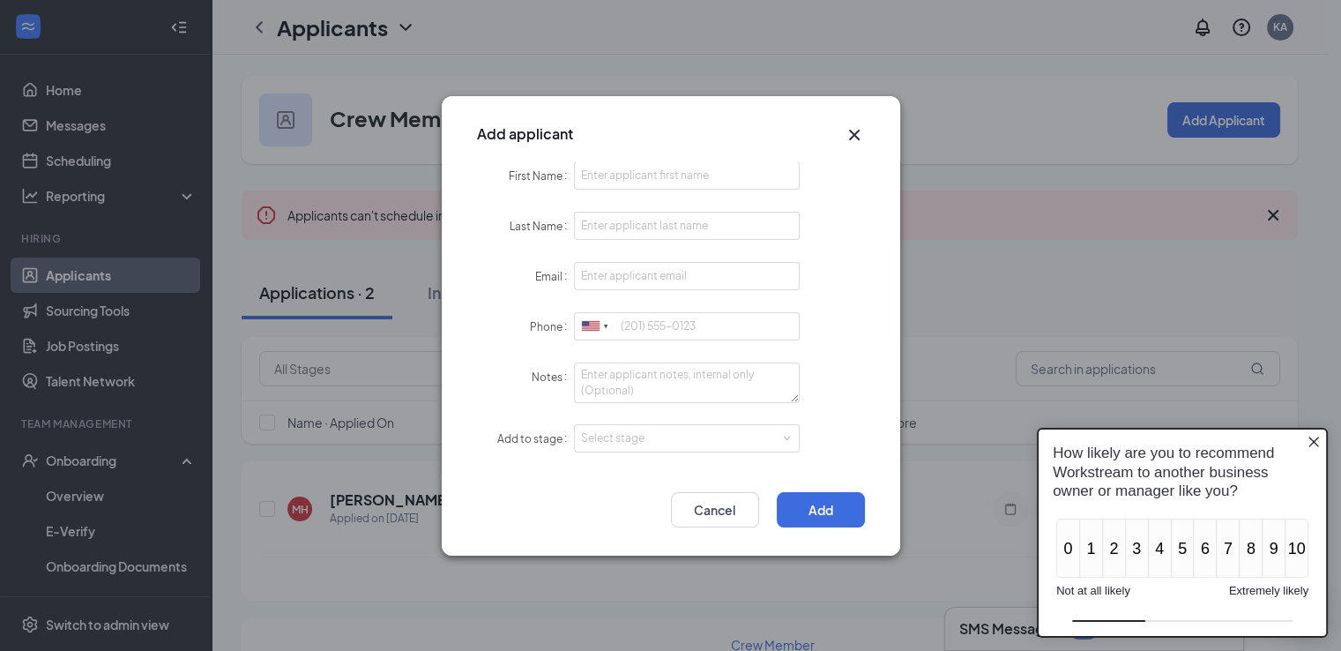
click at [855, 138] on icon "Cross" at bounding box center [853, 134] width 11 height 11
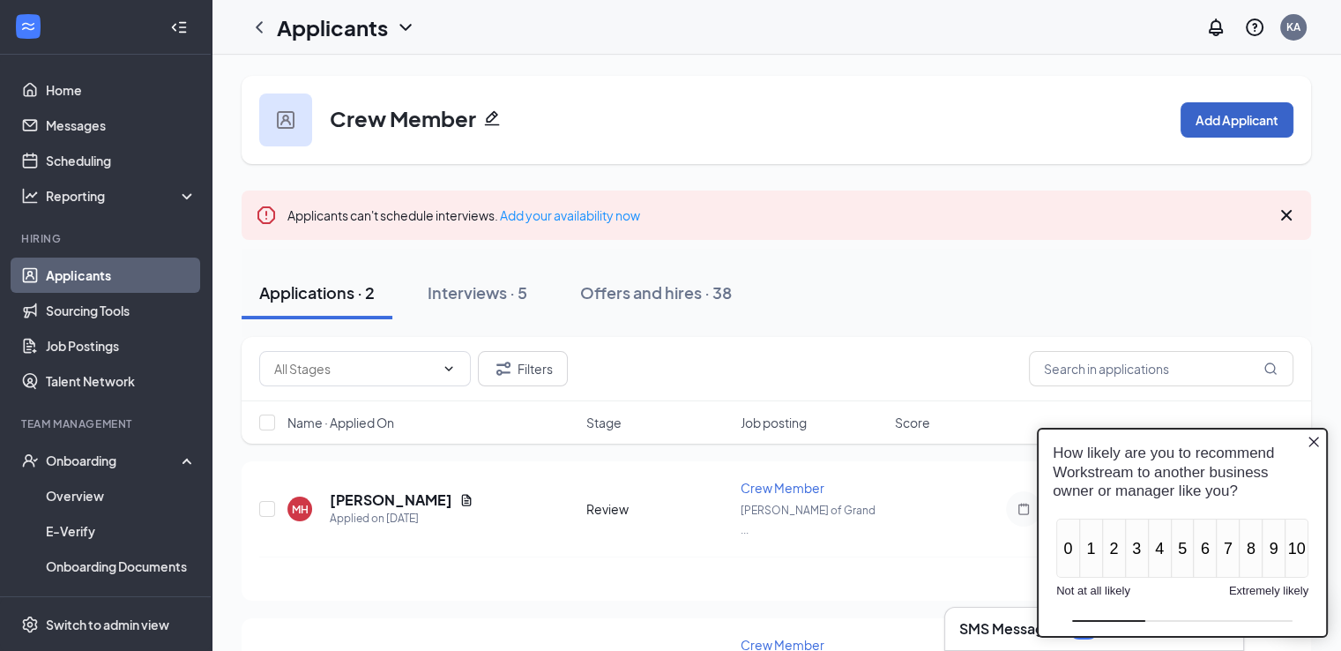
click at [1245, 107] on button "Add Applicant" at bounding box center [1236, 119] width 113 height 35
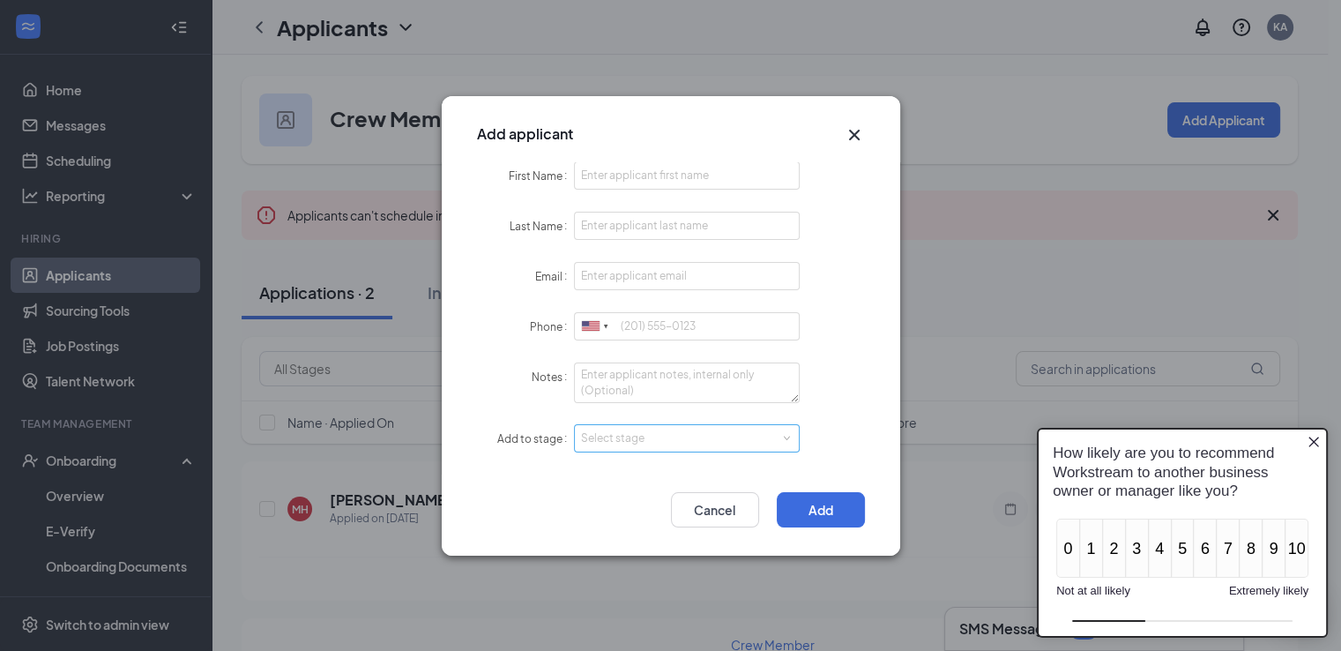
click at [779, 435] on div "Select stage" at bounding box center [683, 438] width 204 height 18
click at [858, 144] on icon "Cross" at bounding box center [854, 134] width 21 height 21
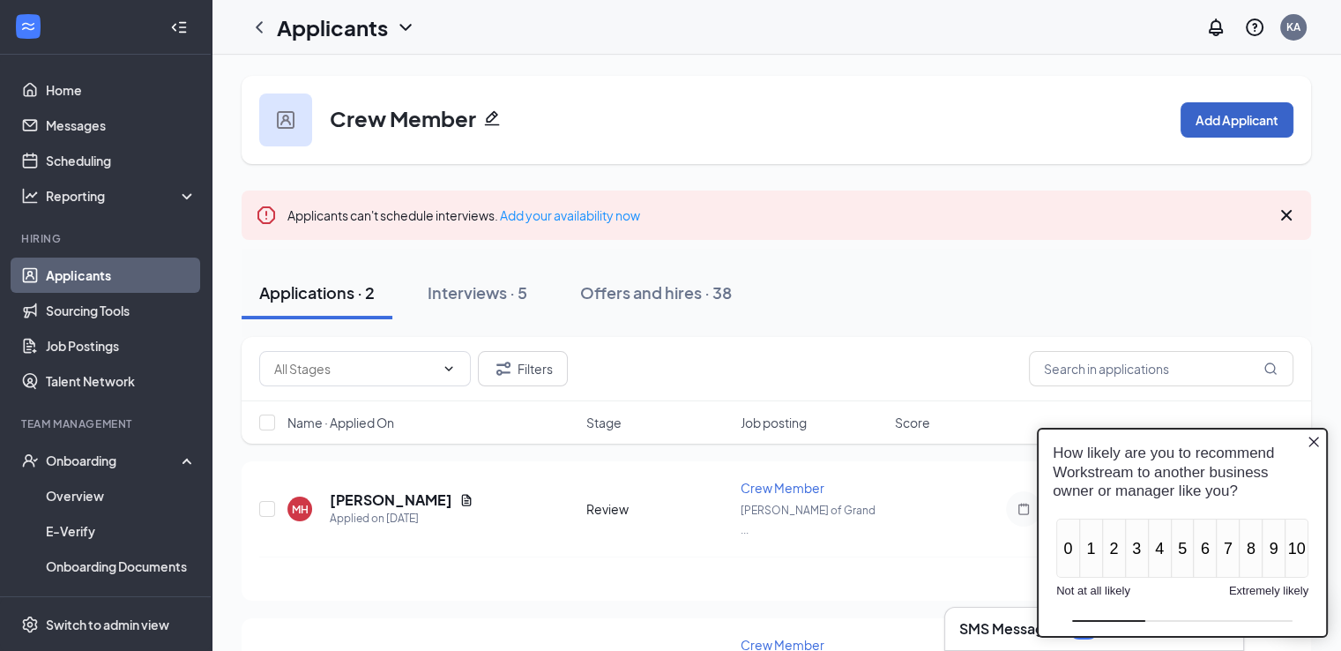
scroll to position [88, 0]
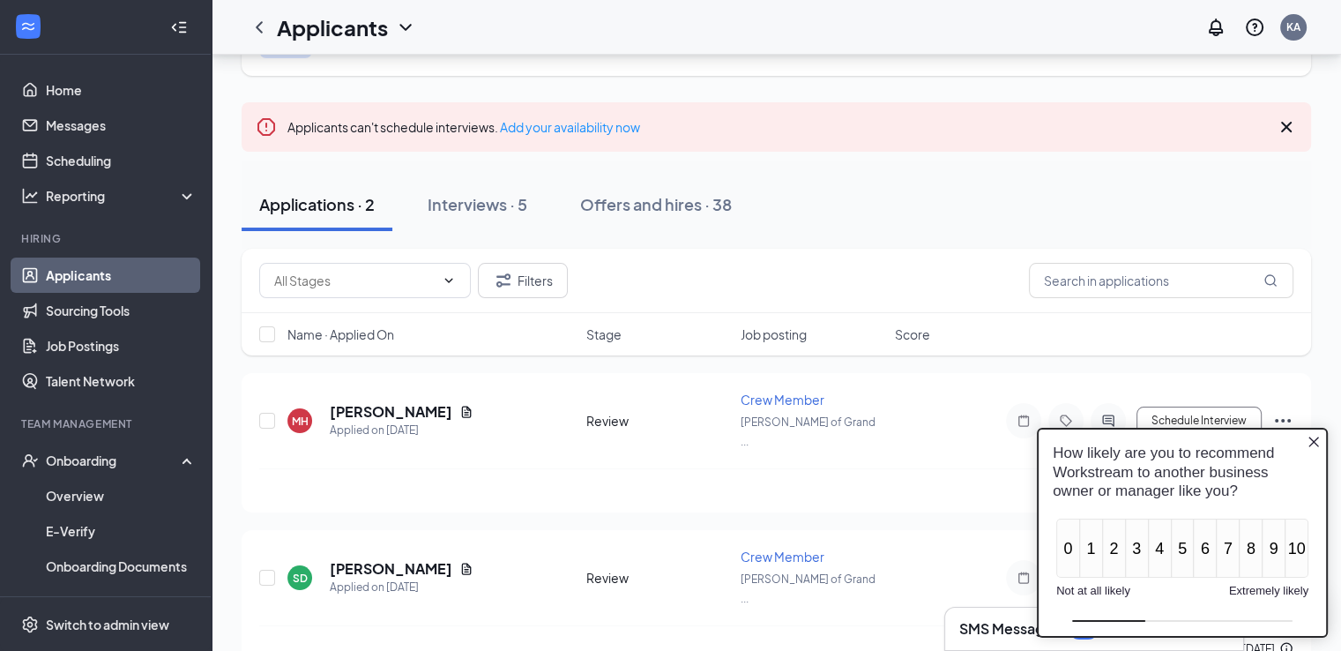
click at [1316, 444] on icon "Close button" at bounding box center [1313, 440] width 11 height 11
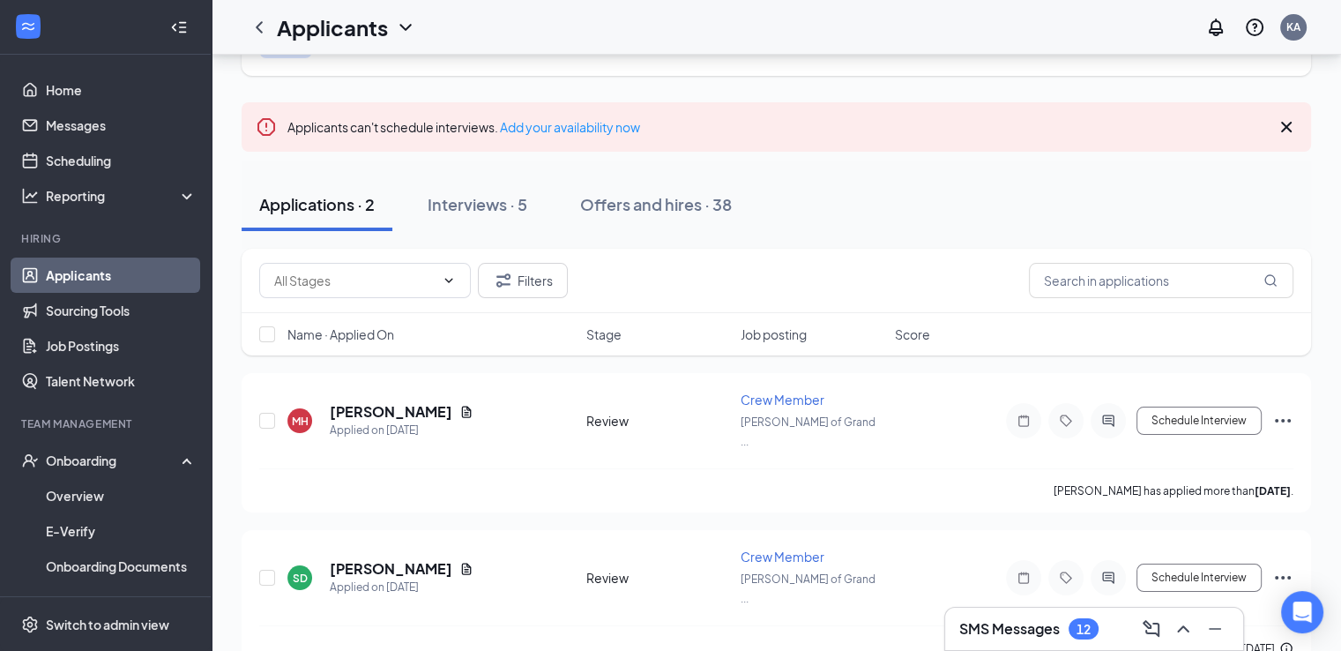
click at [223, 185] on div "Crew Member Add Applicant Applicants can't schedule interviews. Add your availa…" at bounding box center [776, 330] width 1129 height 726
click at [645, 214] on div "Offers and hires · 38" at bounding box center [656, 204] width 152 height 22
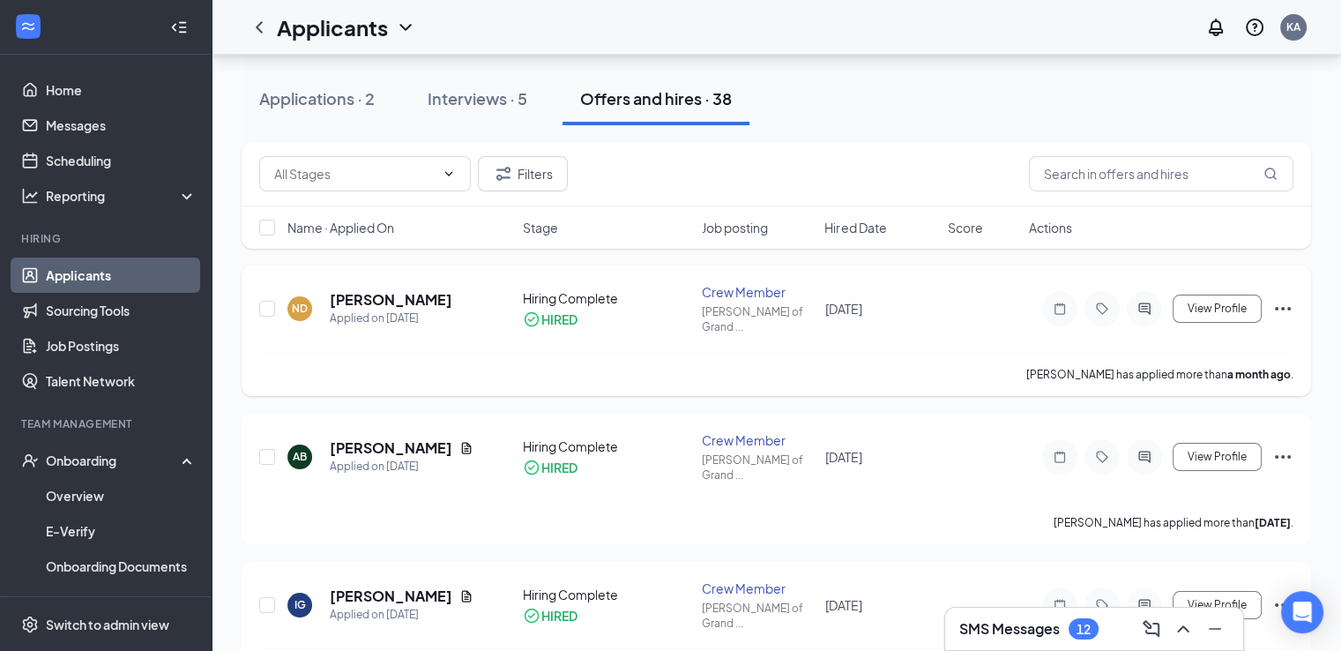
scroll to position [204, 0]
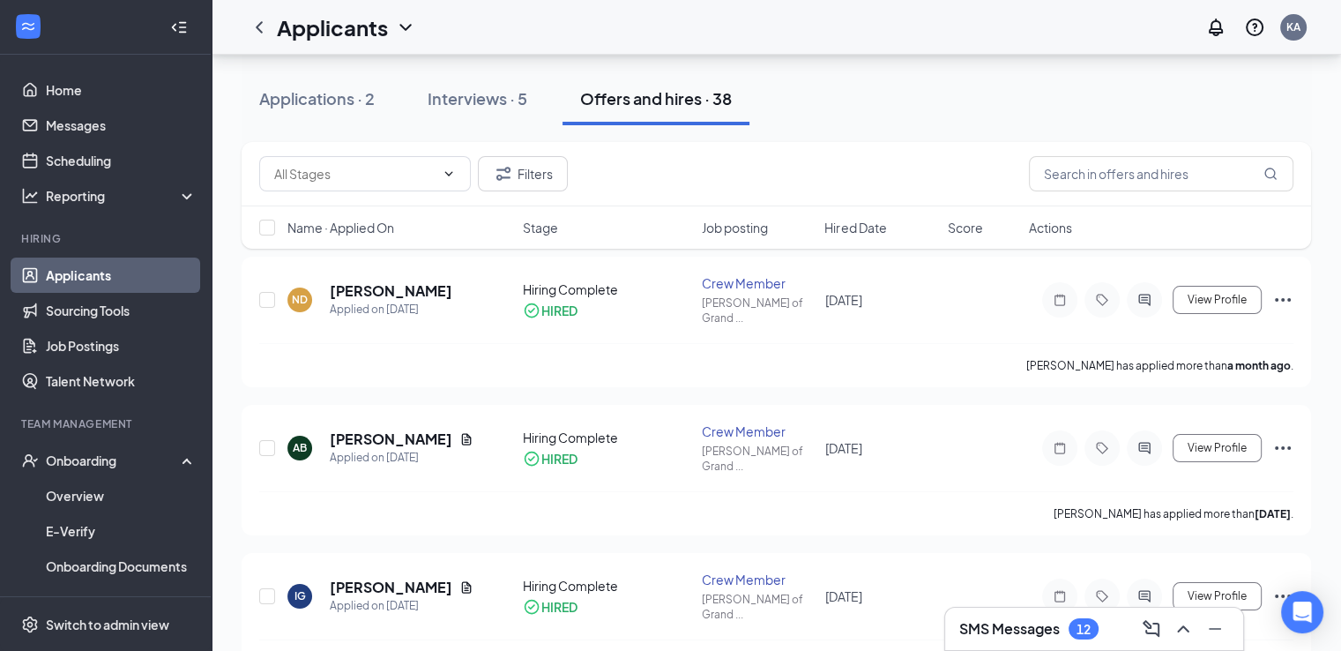
click at [98, 279] on link "Applicants" at bounding box center [121, 274] width 151 height 35
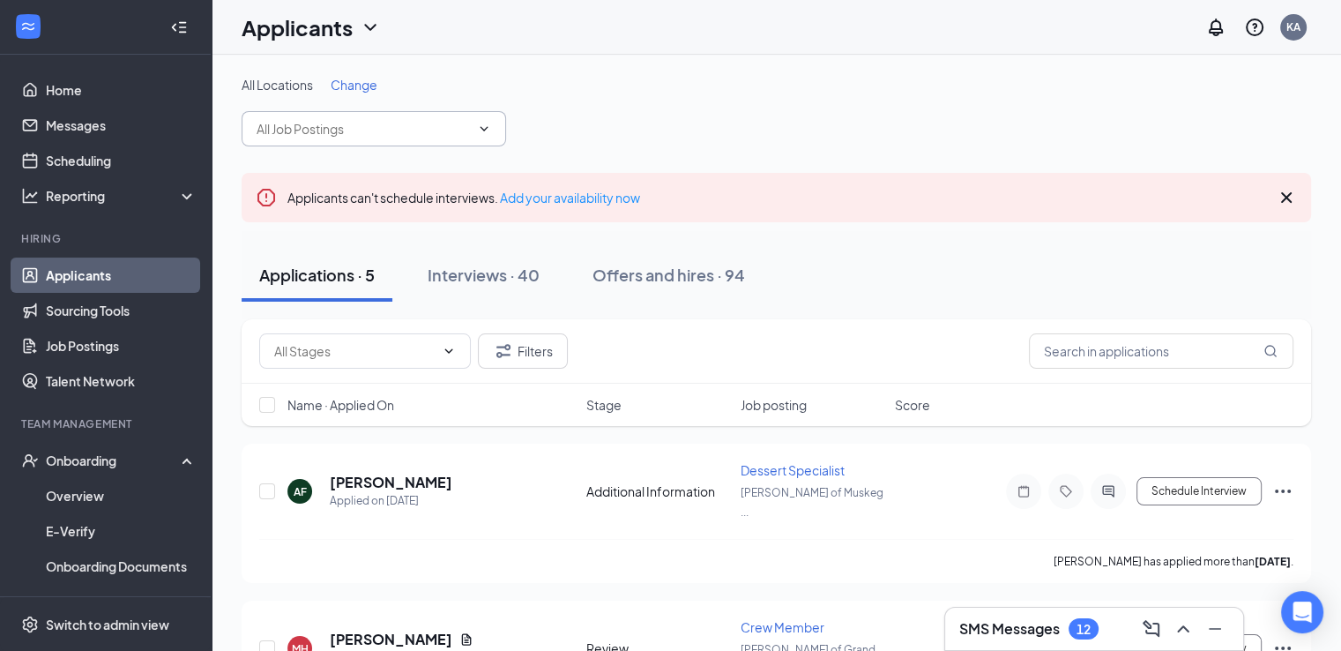
click at [403, 121] on input "text" at bounding box center [362, 128] width 213 height 19
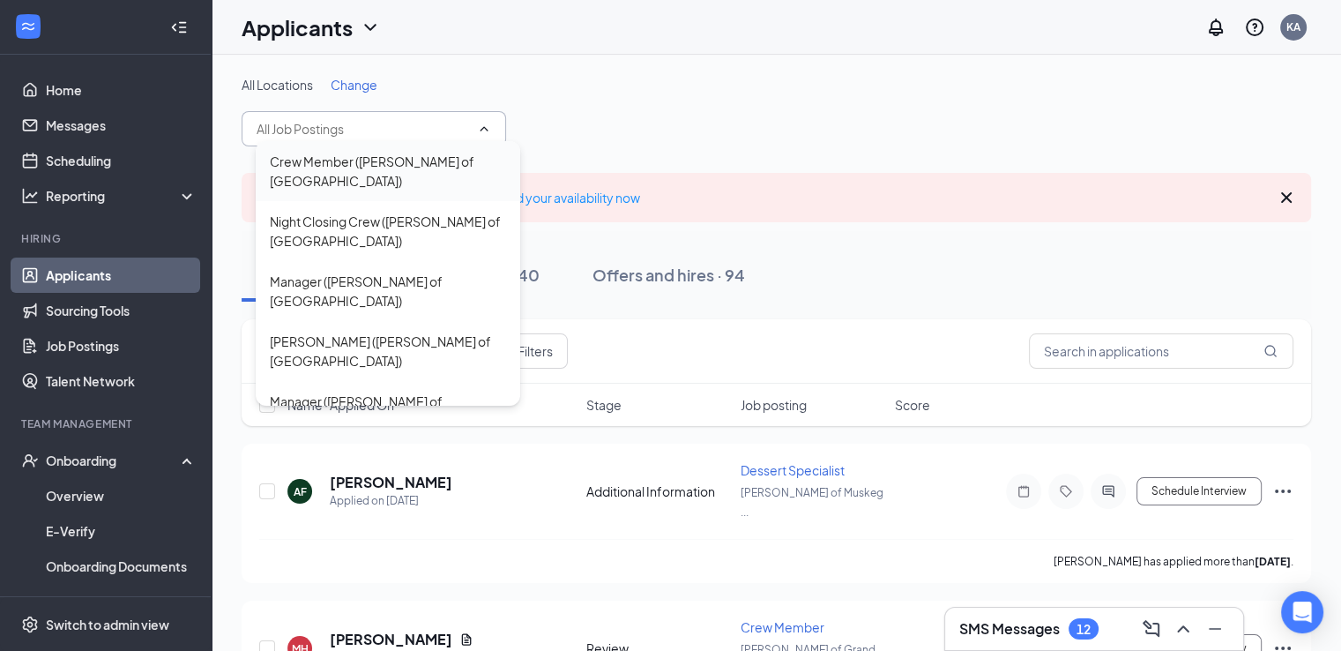
click at [360, 172] on div "Crew Member (Culver's of Grand Haven)" at bounding box center [388, 171] width 236 height 39
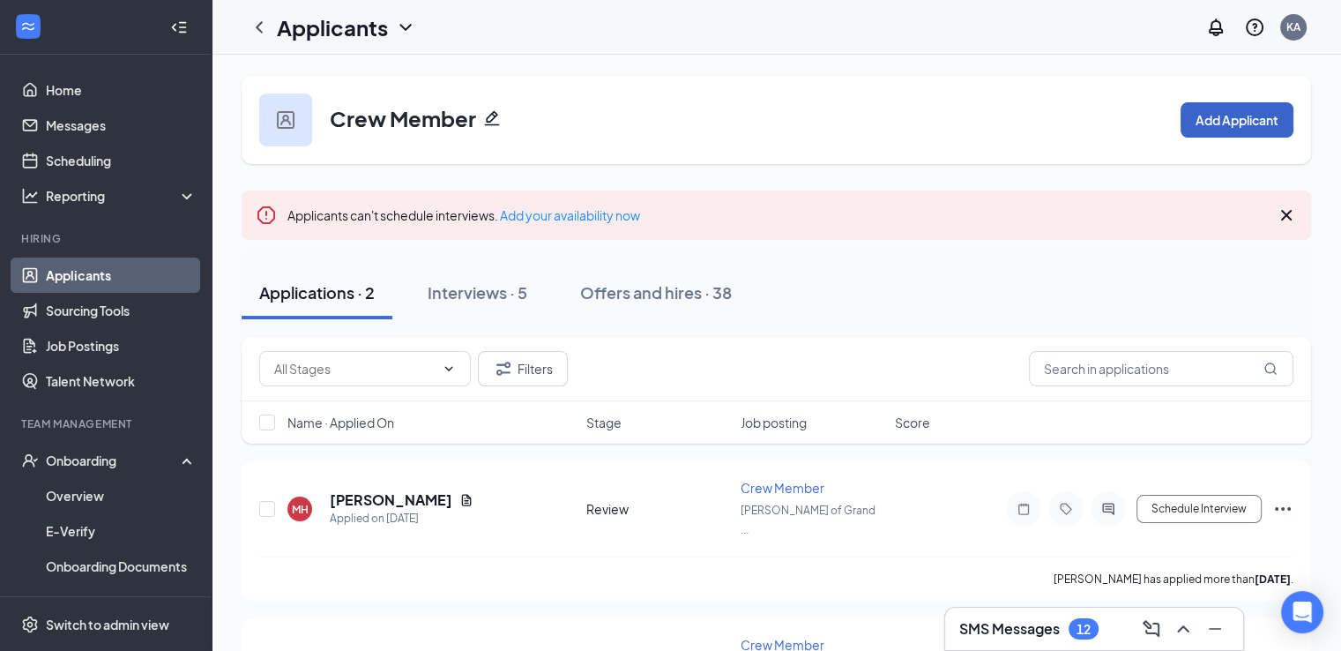
click at [1213, 137] on button "Add Applicant" at bounding box center [1236, 119] width 113 height 35
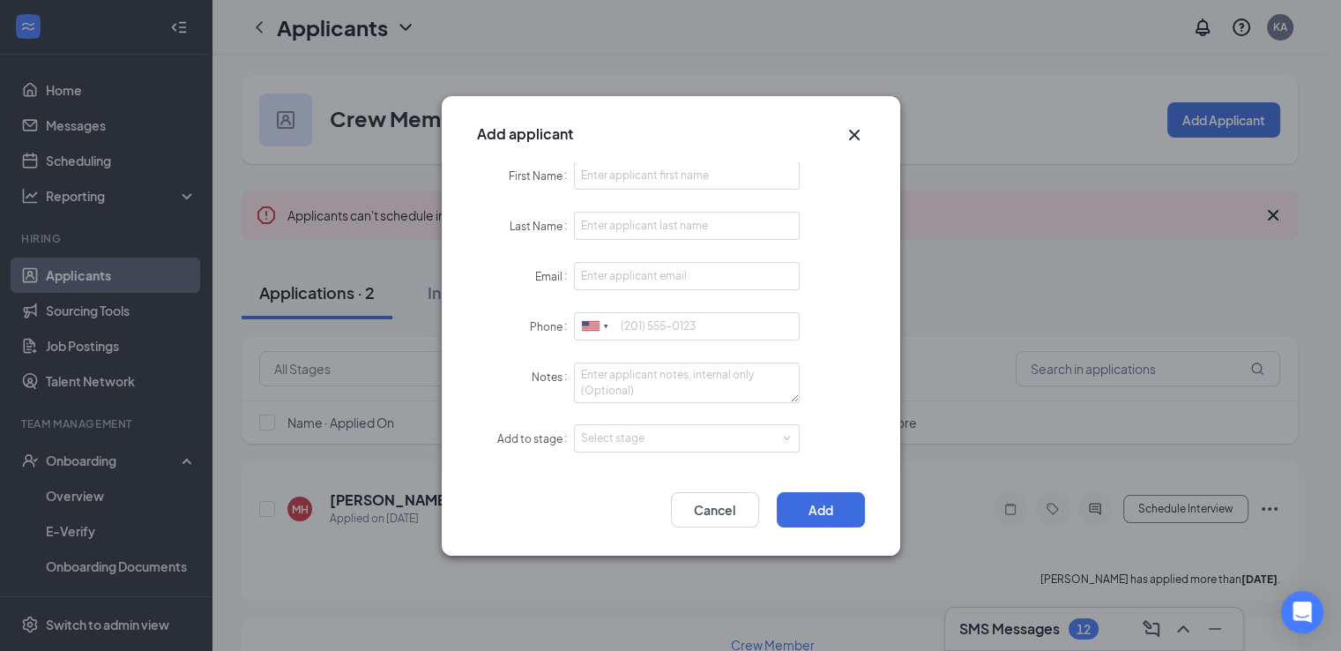
click at [860, 115] on div "Add applicant" at bounding box center [671, 128] width 458 height 65
click at [853, 128] on icon "Cross" at bounding box center [854, 134] width 21 height 21
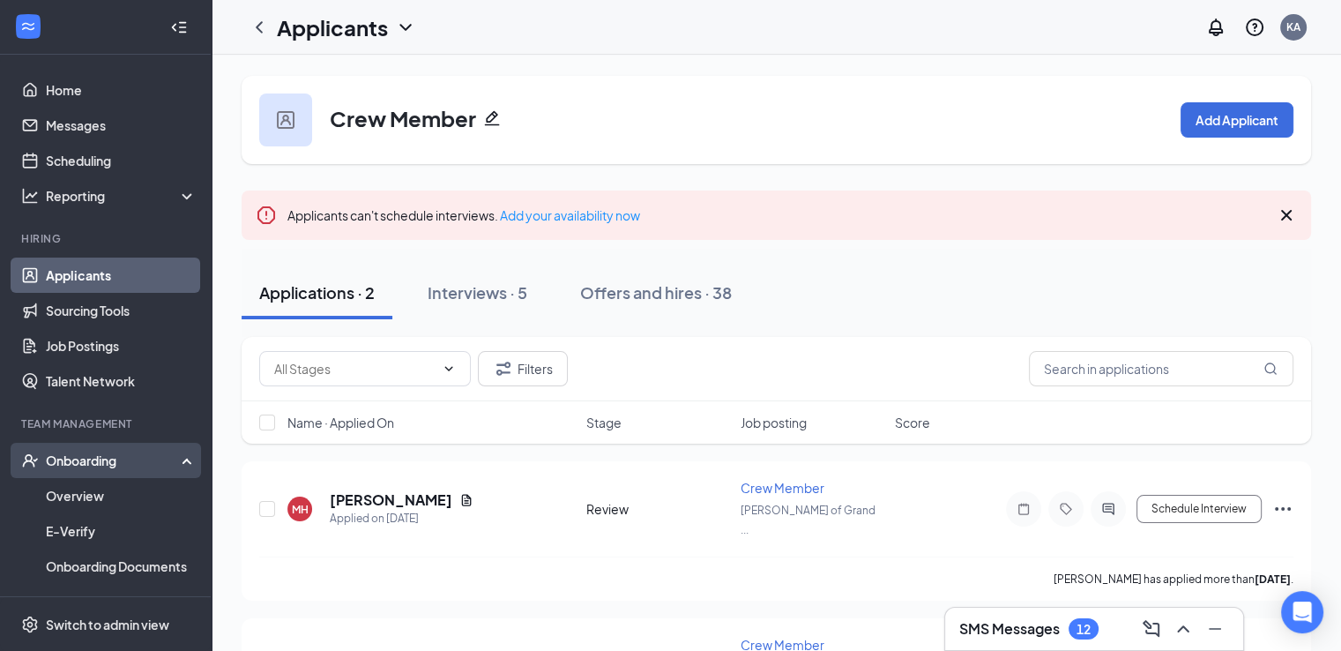
click at [107, 471] on div "Onboarding" at bounding box center [106, 459] width 212 height 35
click at [130, 465] on div "Onboarding" at bounding box center [114, 460] width 136 height 18
click at [100, 494] on link "Overview" at bounding box center [121, 495] width 151 height 35
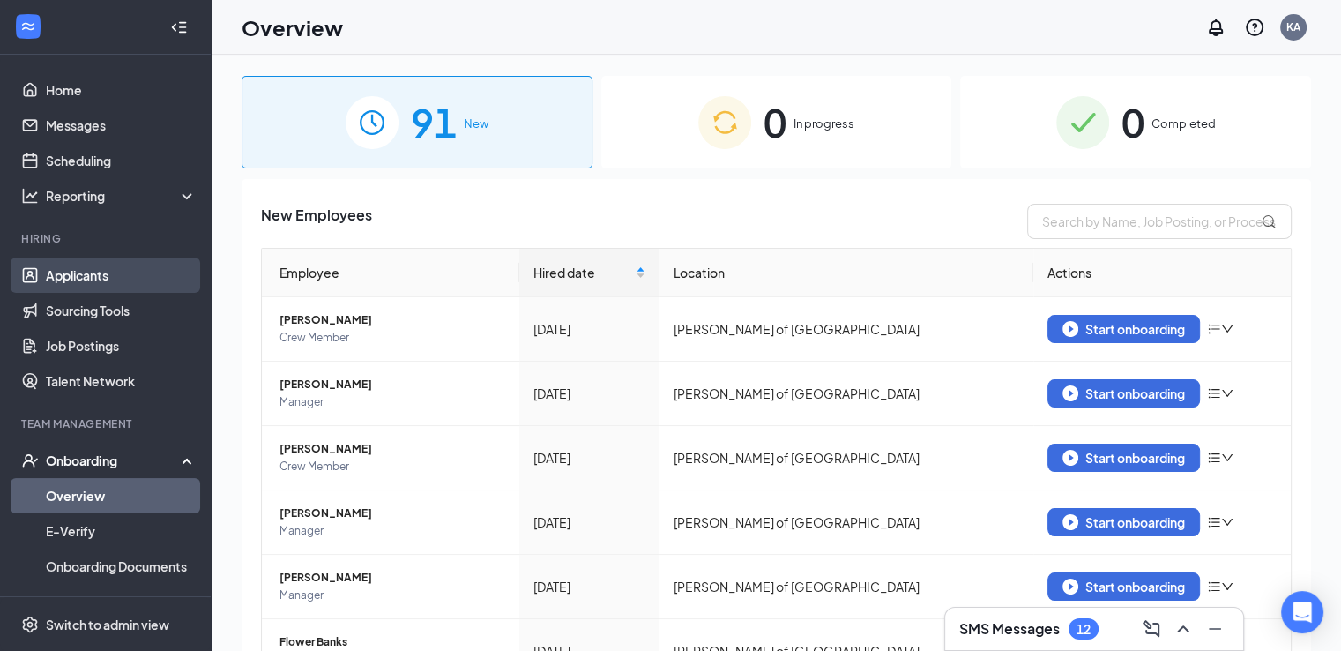
click at [95, 279] on link "Applicants" at bounding box center [121, 274] width 151 height 35
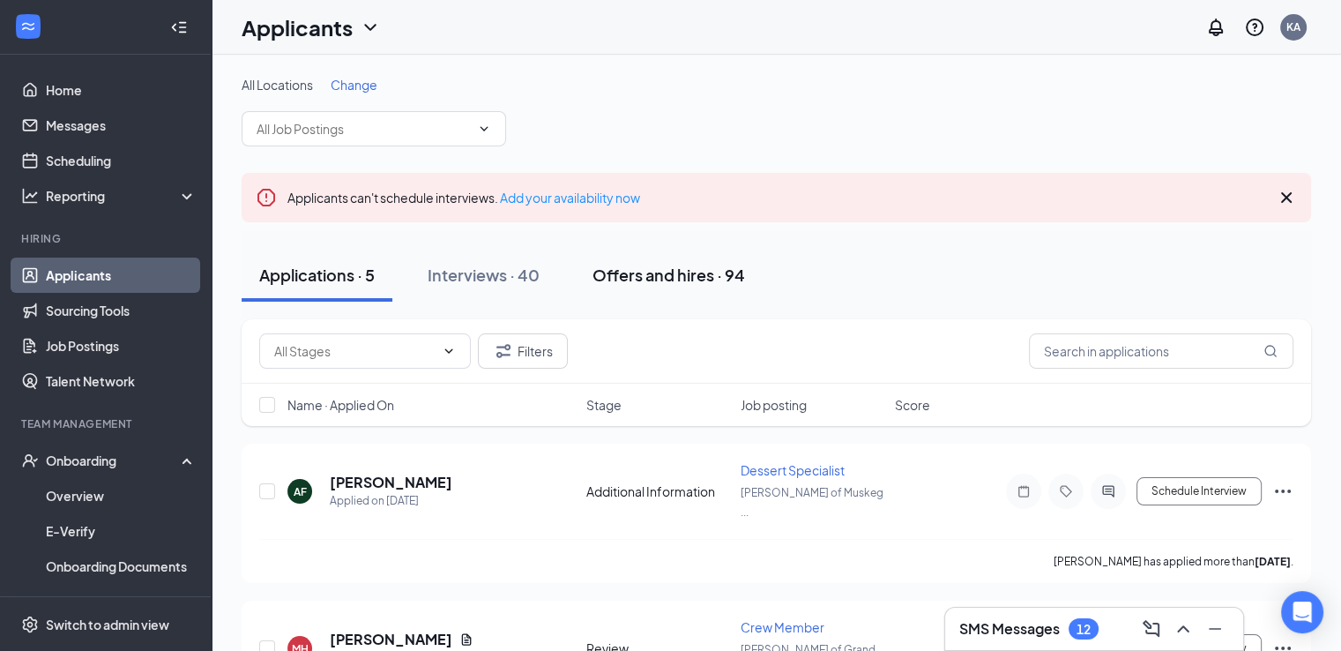
click at [672, 275] on div "Offers and hires · 94" at bounding box center [668, 275] width 152 height 22
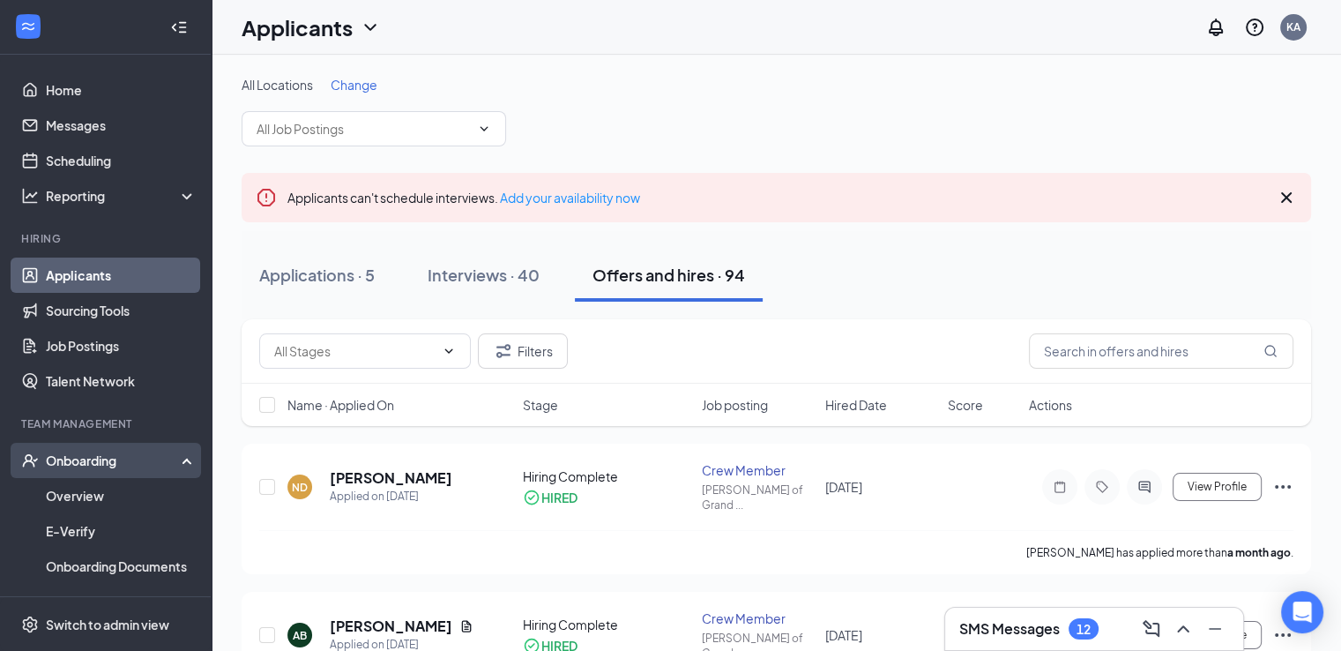
click at [83, 462] on div "Onboarding" at bounding box center [114, 460] width 136 height 18
click at [57, 463] on div "Onboarding" at bounding box center [114, 460] width 136 height 18
click at [72, 493] on link "Overview" at bounding box center [121, 495] width 151 height 35
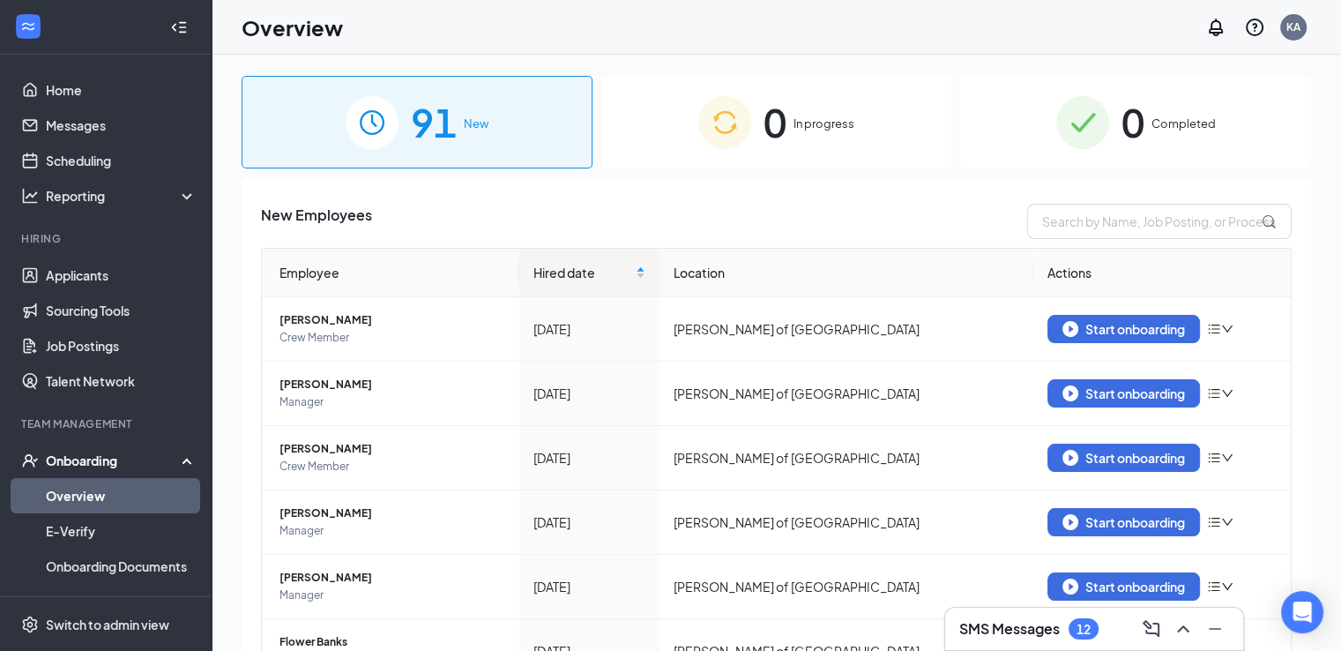
click at [233, 212] on div "91 New 0 In progress 0 Completed New Employees Employee Hired date Location Act…" at bounding box center [776, 392] width 1129 height 675
click at [229, 169] on div "91 New 0 In progress 0 Completed New Employees Employee Hired date Location Act…" at bounding box center [776, 392] width 1129 height 675
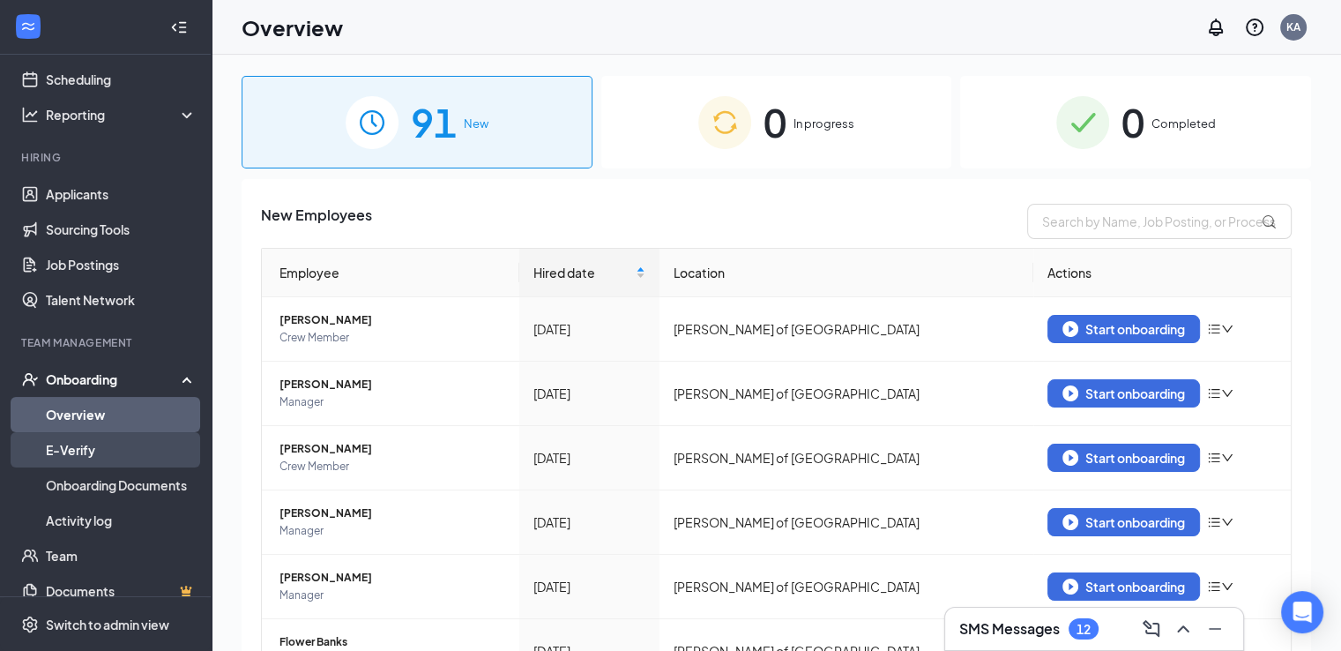
scroll to position [104, 0]
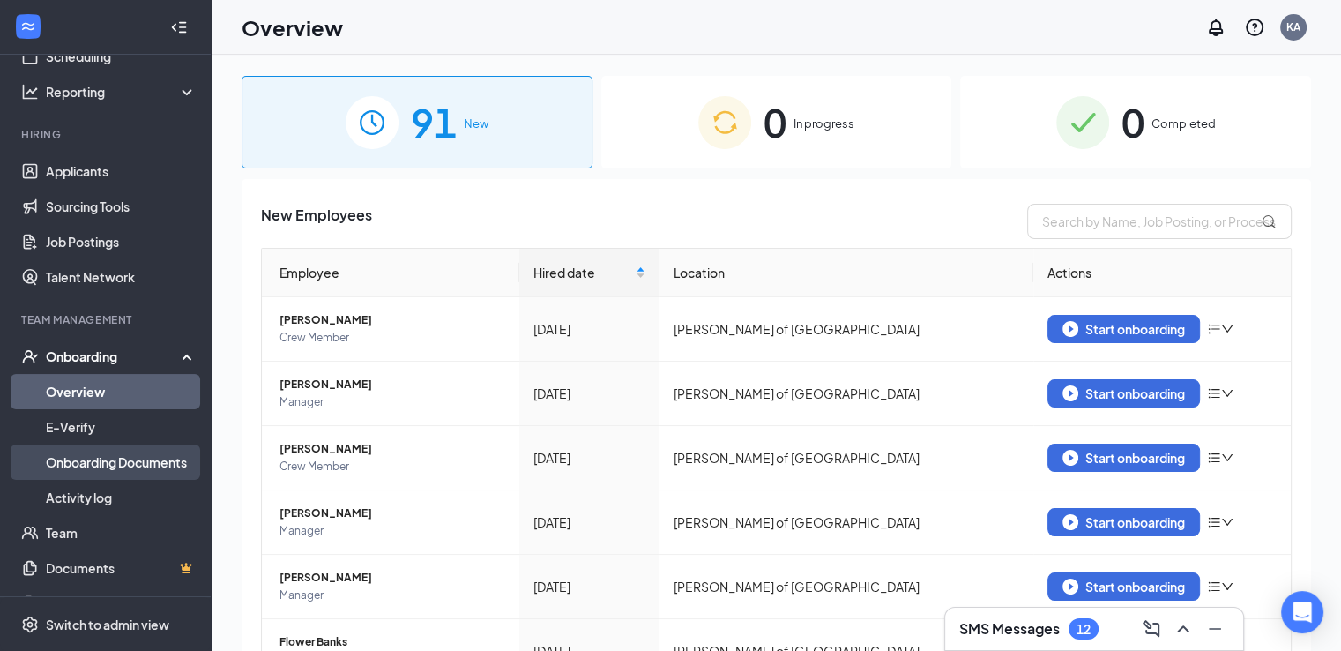
click at [166, 461] on link "Onboarding Documents" at bounding box center [121, 461] width 151 height 35
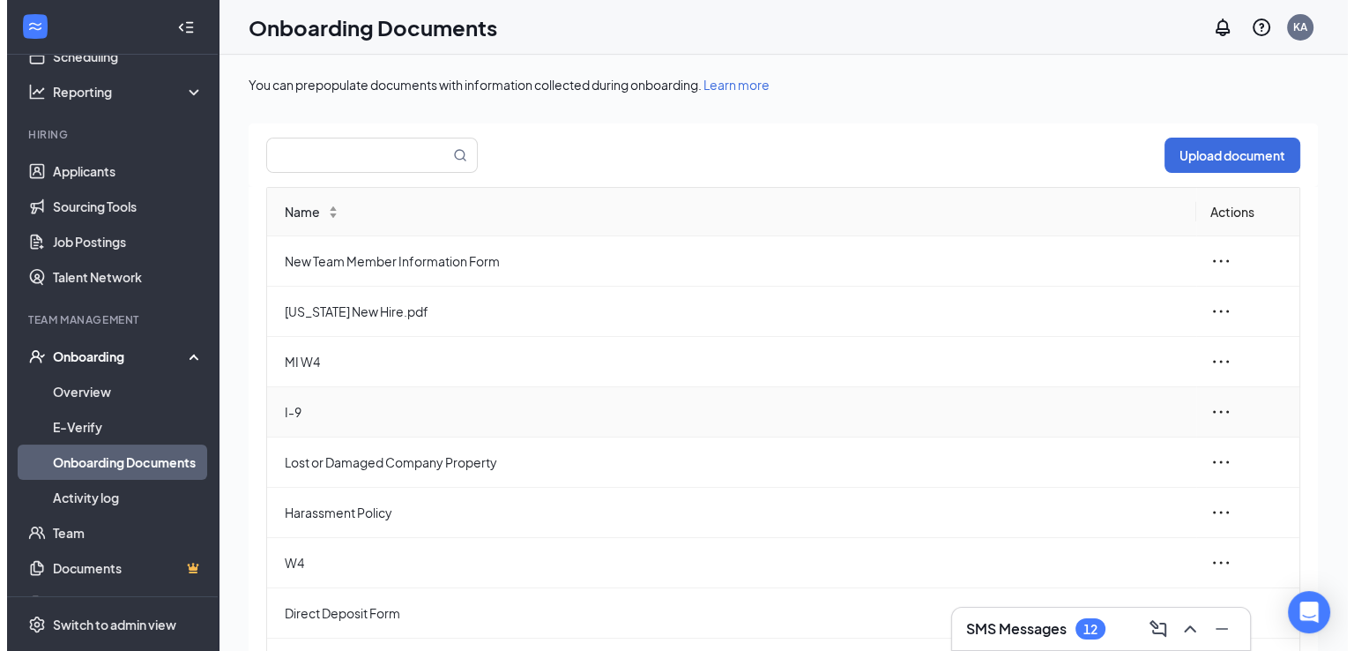
scroll to position [132, 0]
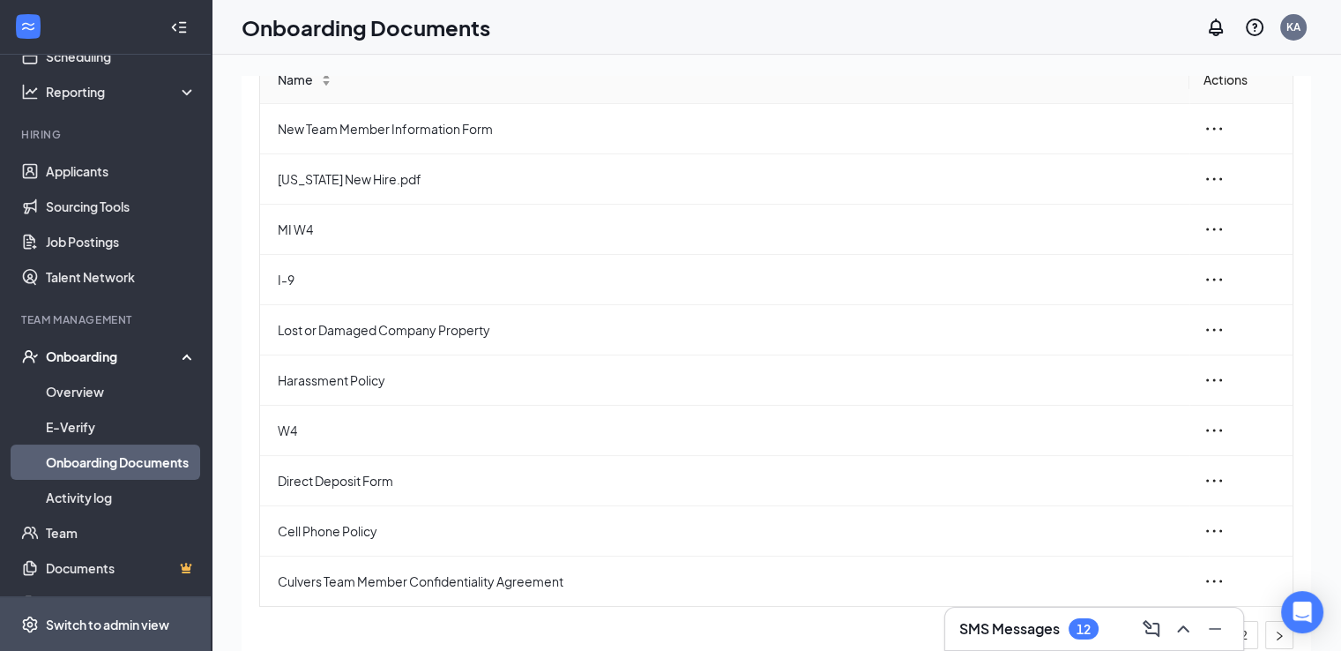
click at [123, 620] on div "Switch to admin view" at bounding box center [107, 624] width 123 height 18
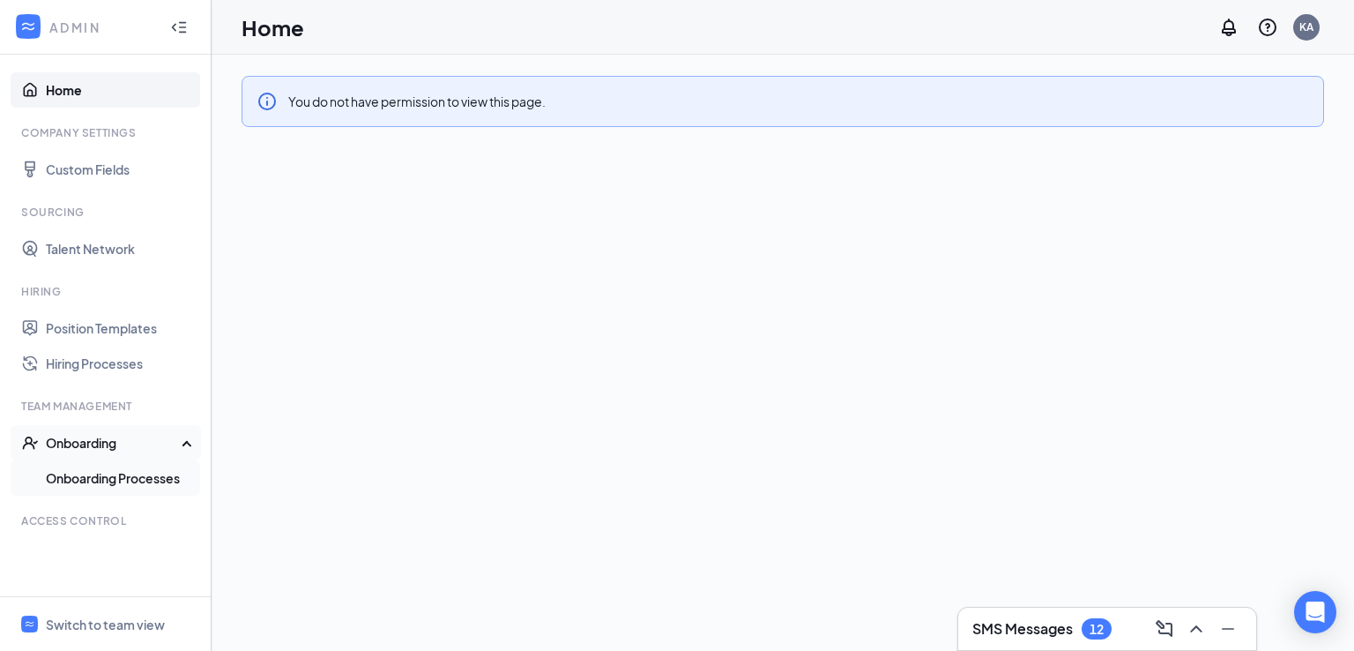
click at [95, 481] on link "Onboarding Processes" at bounding box center [121, 477] width 151 height 35
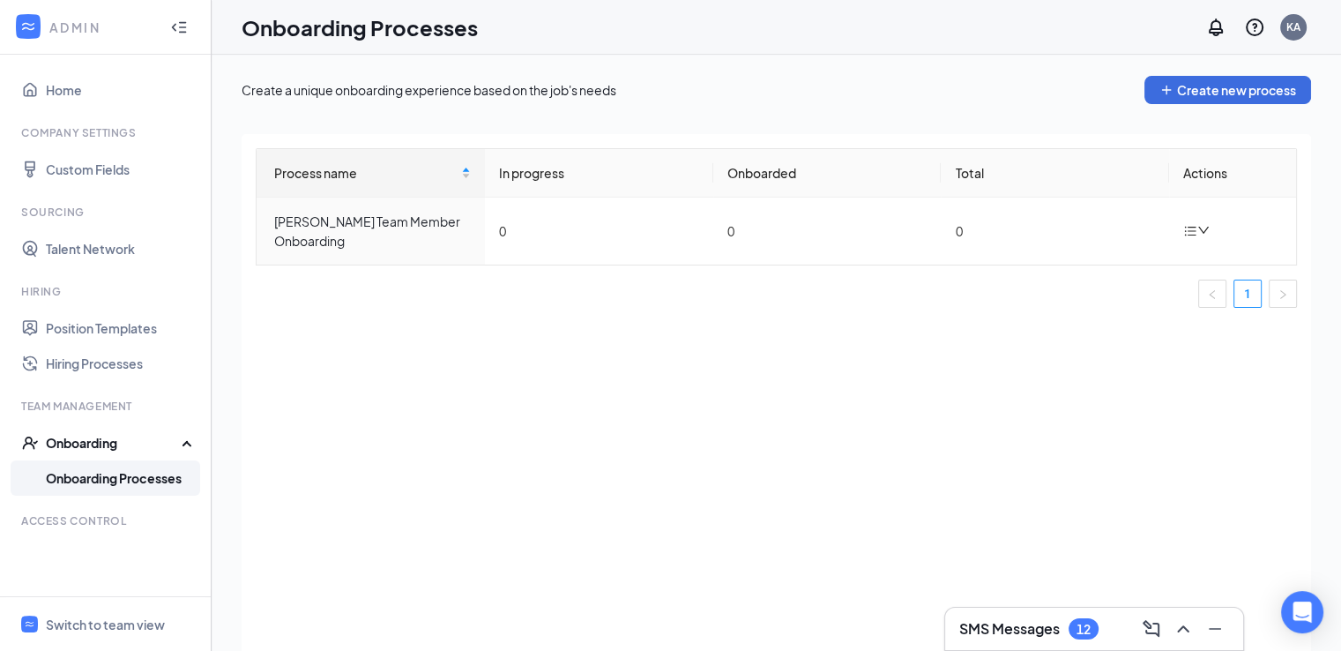
click at [776, 521] on div "Process name In progress Onboarded Total Actions Culver's Team Member Onboardin…" at bounding box center [776, 414] width 1069 height 561
click at [1187, 89] on button "Create new process" at bounding box center [1227, 90] width 167 height 28
click at [114, 478] on link "Onboarding Processes" at bounding box center [121, 477] width 151 height 35
click at [338, 212] on div "Culver's Team Member Onboarding" at bounding box center [372, 231] width 197 height 39
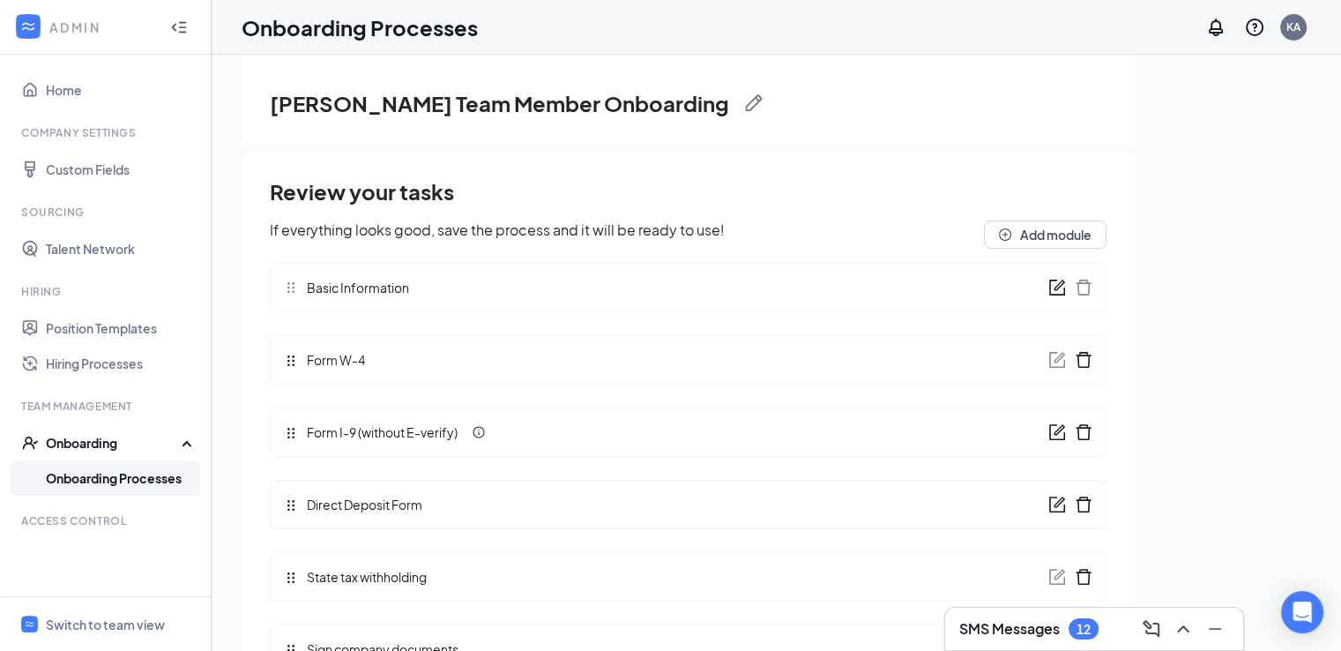
scroll to position [79, 0]
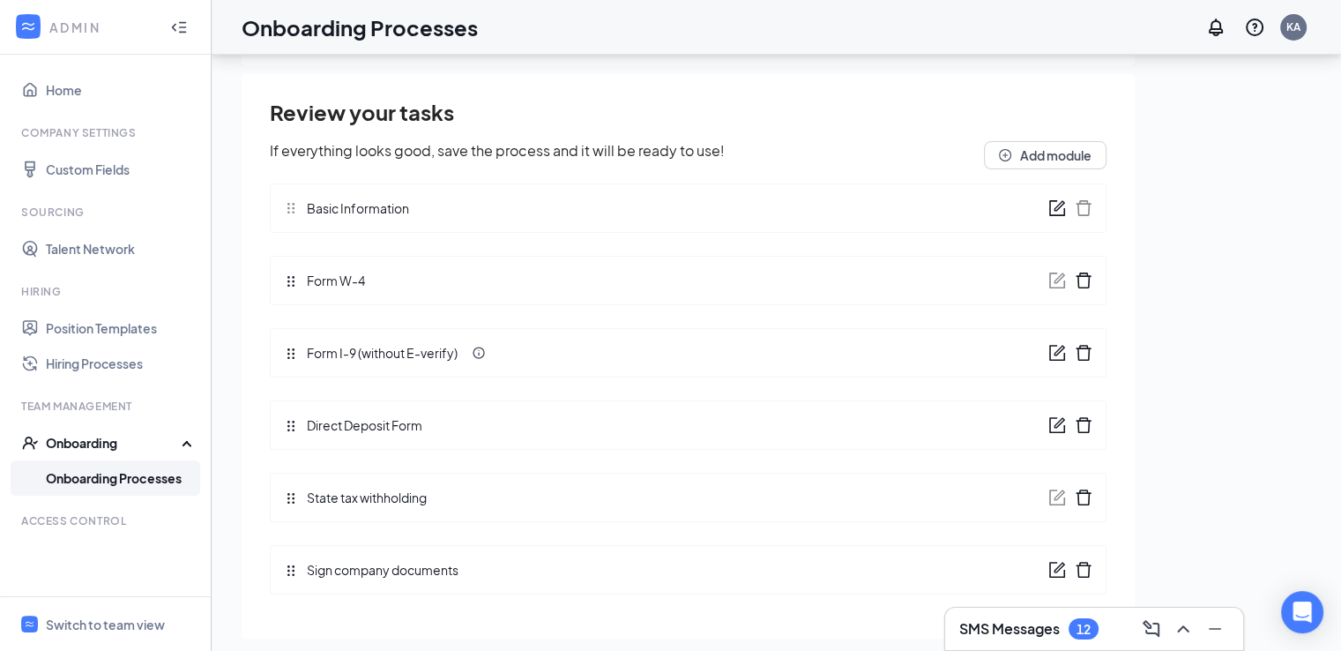
click at [230, 253] on div "Culver's Team Member Onboarding Review your tasks If everything looks good, sav…" at bounding box center [776, 284] width 1129 height 675
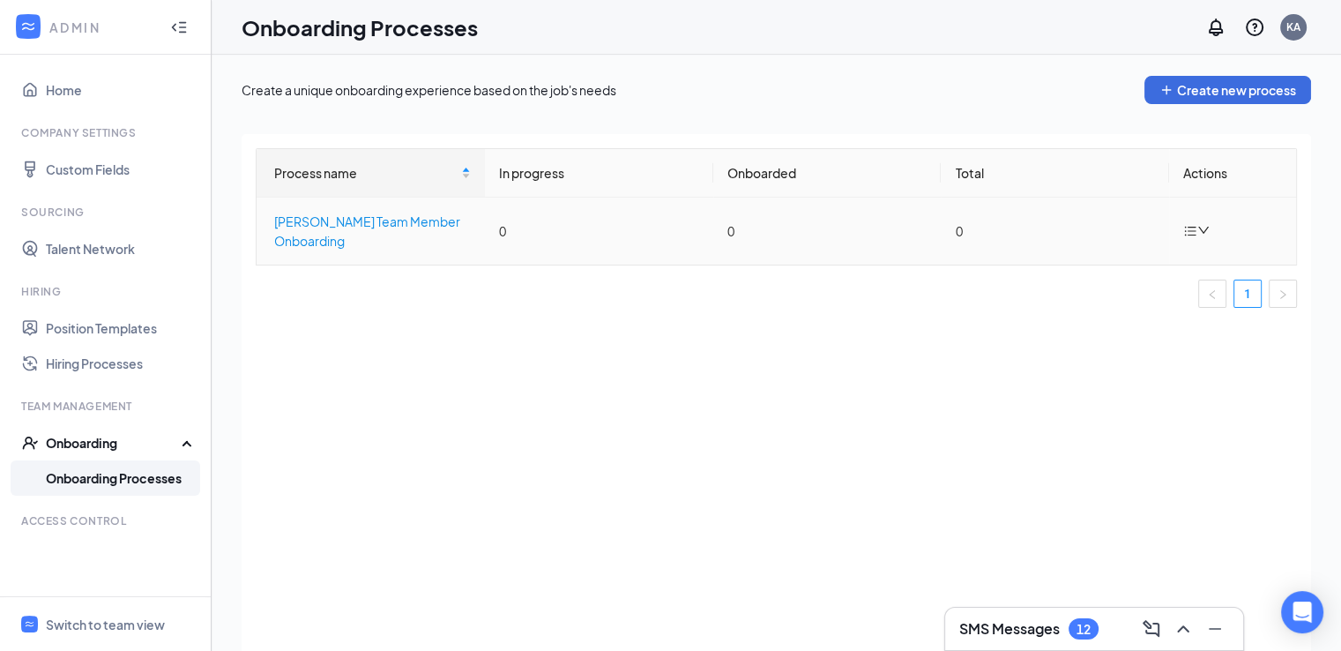
click at [323, 227] on div "Culver's Team Member Onboarding" at bounding box center [372, 231] width 197 height 39
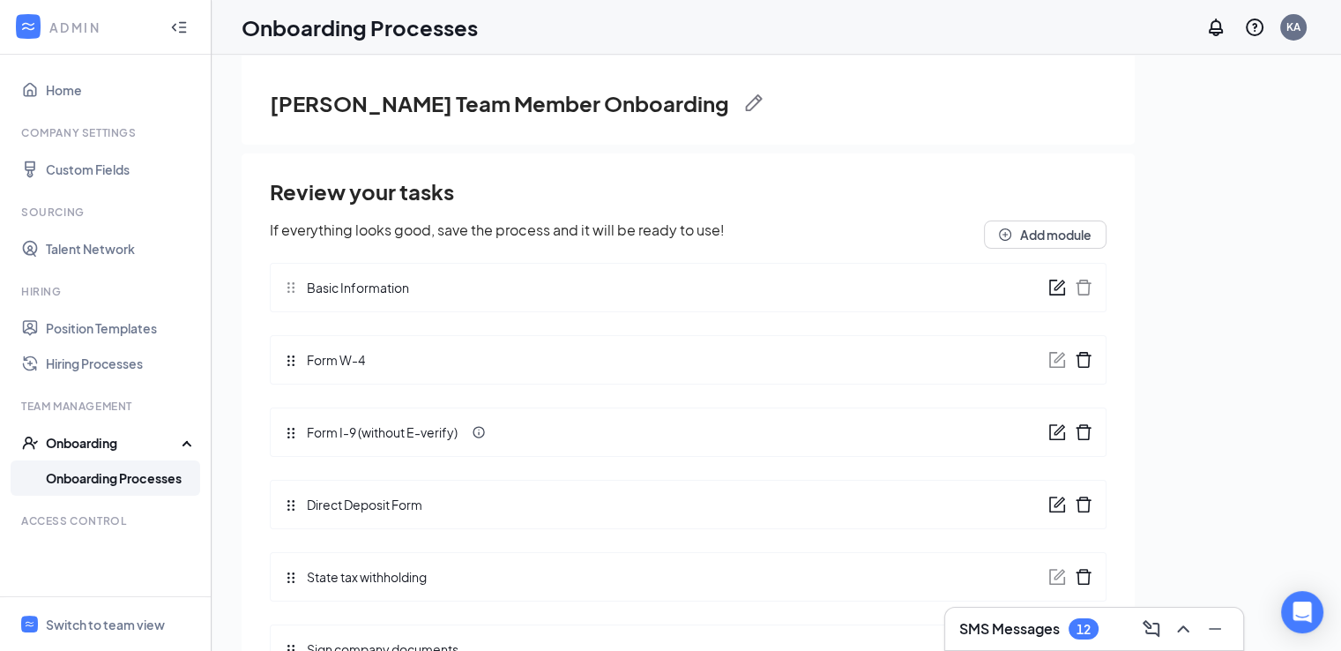
scroll to position [79, 0]
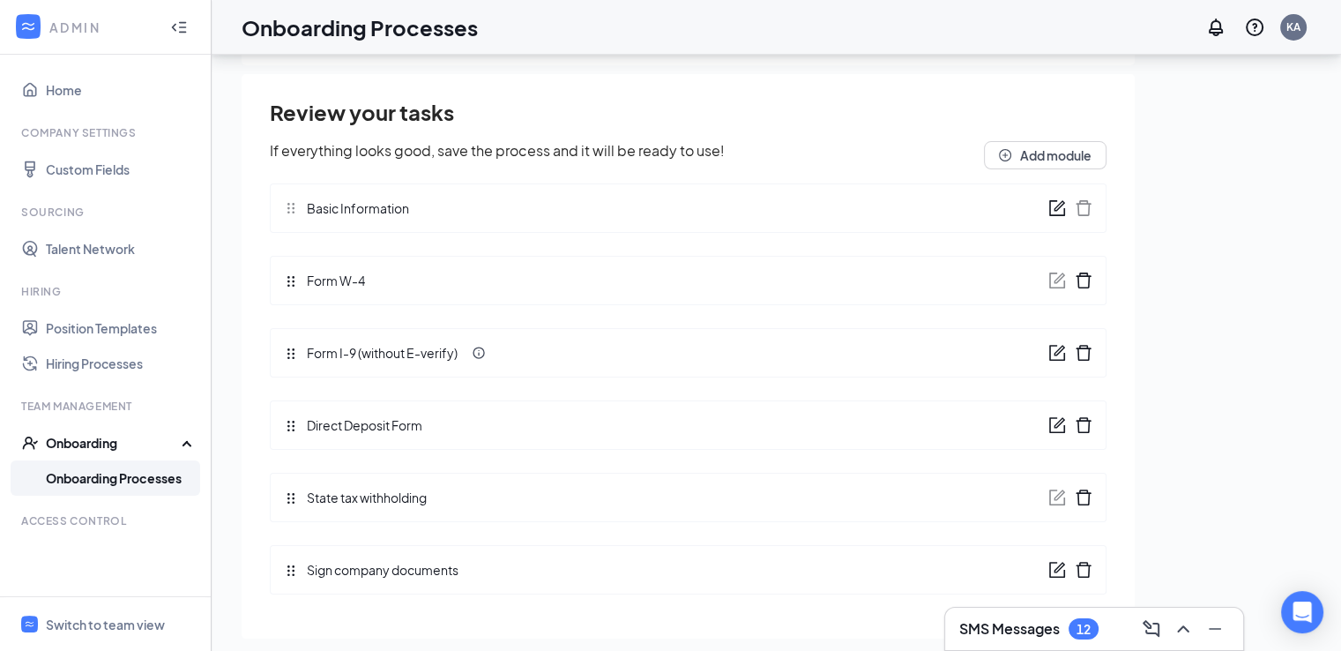
click at [87, 446] on div "Onboarding" at bounding box center [114, 443] width 136 height 18
click at [116, 487] on link "Onboarding Processes" at bounding box center [121, 477] width 151 height 35
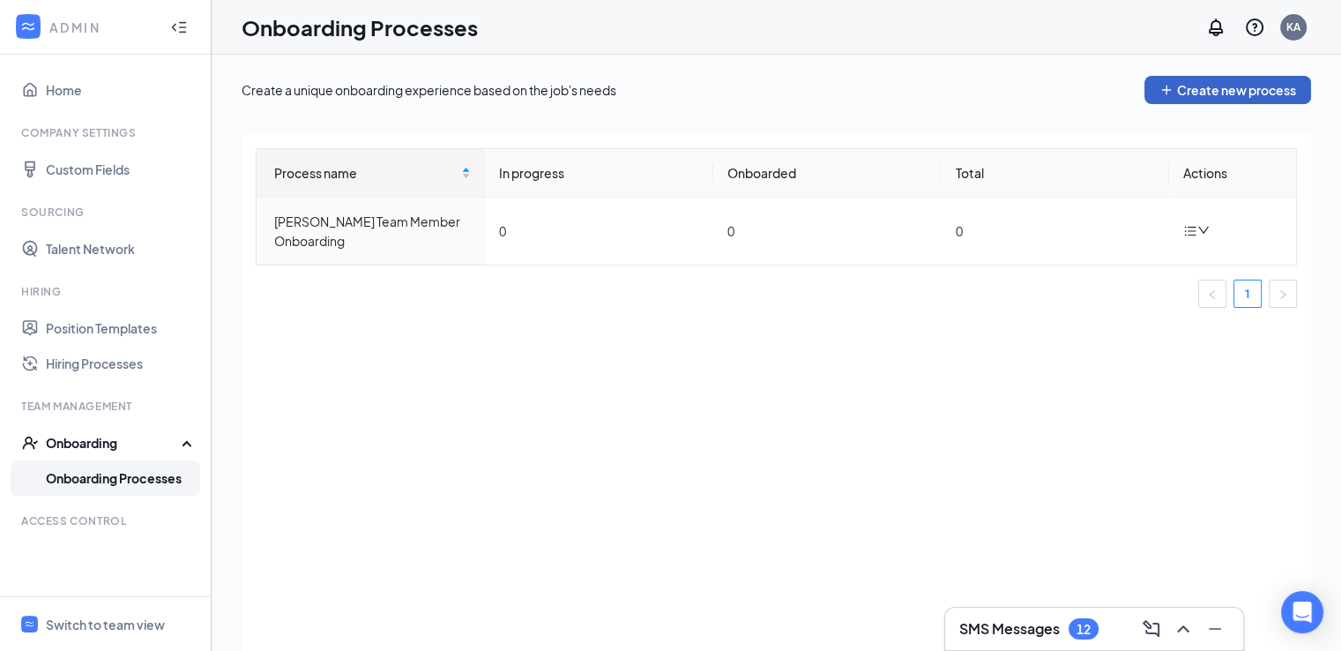
click at [1237, 89] on button "Create new process" at bounding box center [1227, 90] width 167 height 28
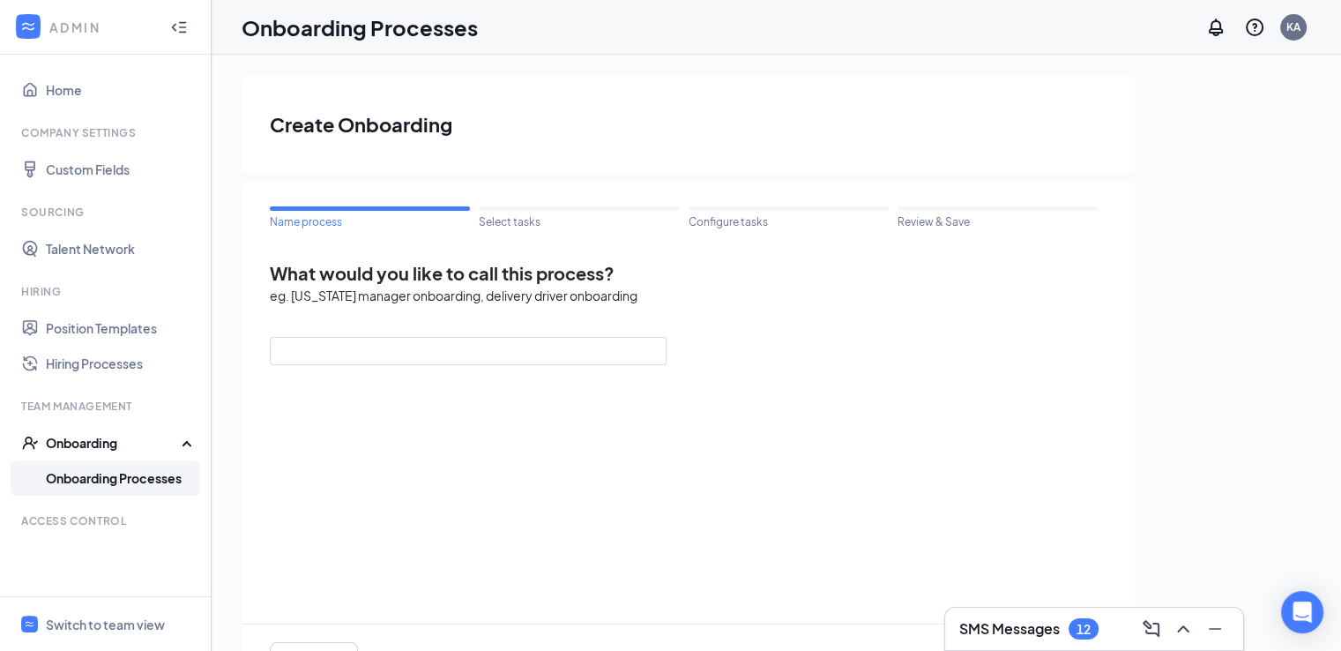
click at [946, 48] on div "Onboarding Processes KA" at bounding box center [776, 27] width 1129 height 55
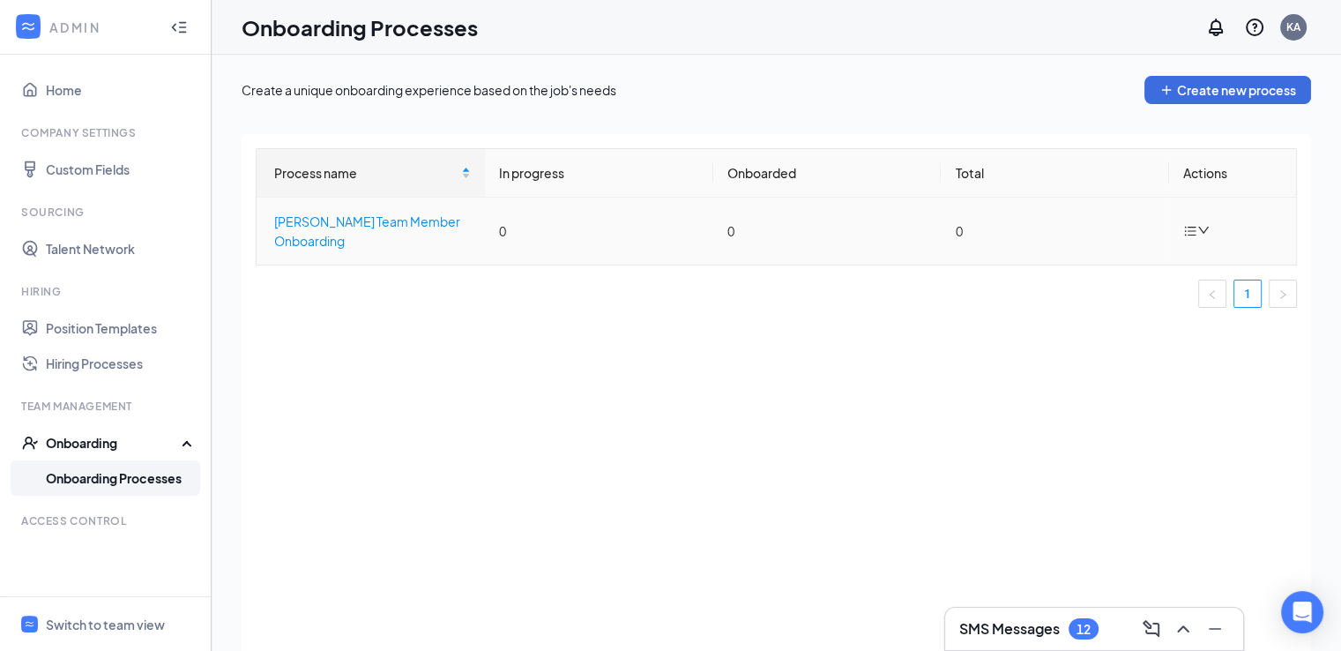
click at [309, 220] on div "Culver's Team Member Onboarding" at bounding box center [372, 231] width 197 height 39
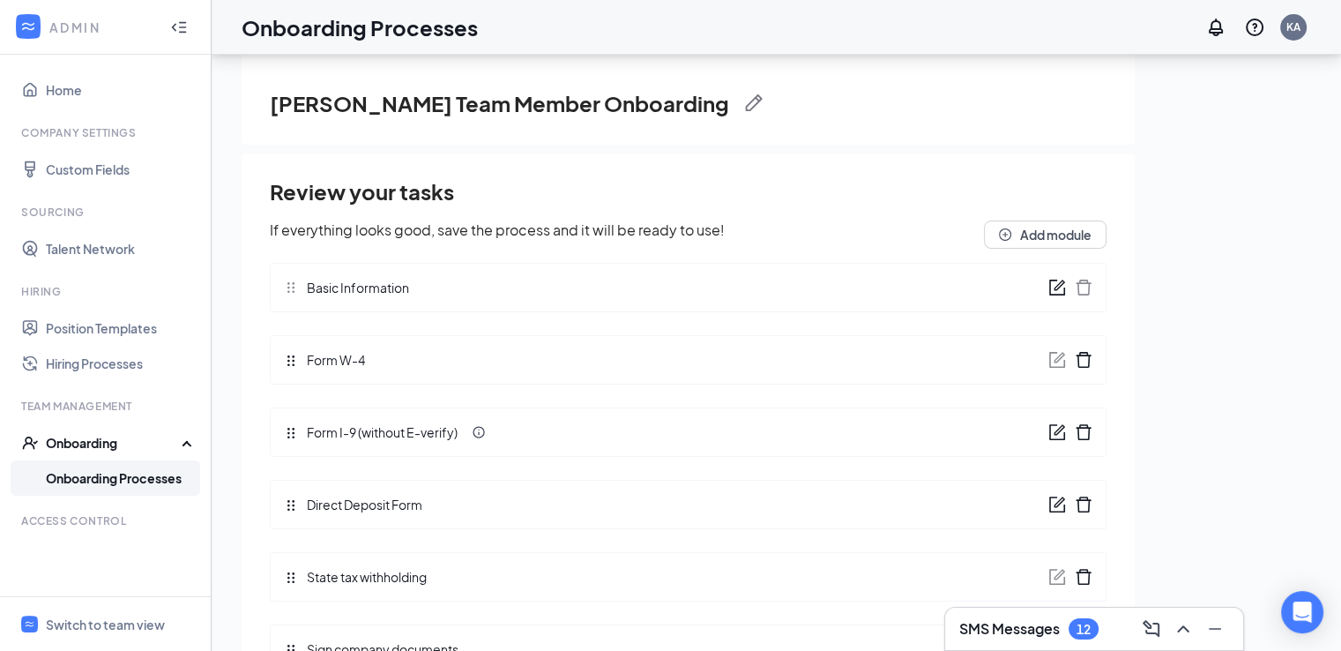
scroll to position [79, 0]
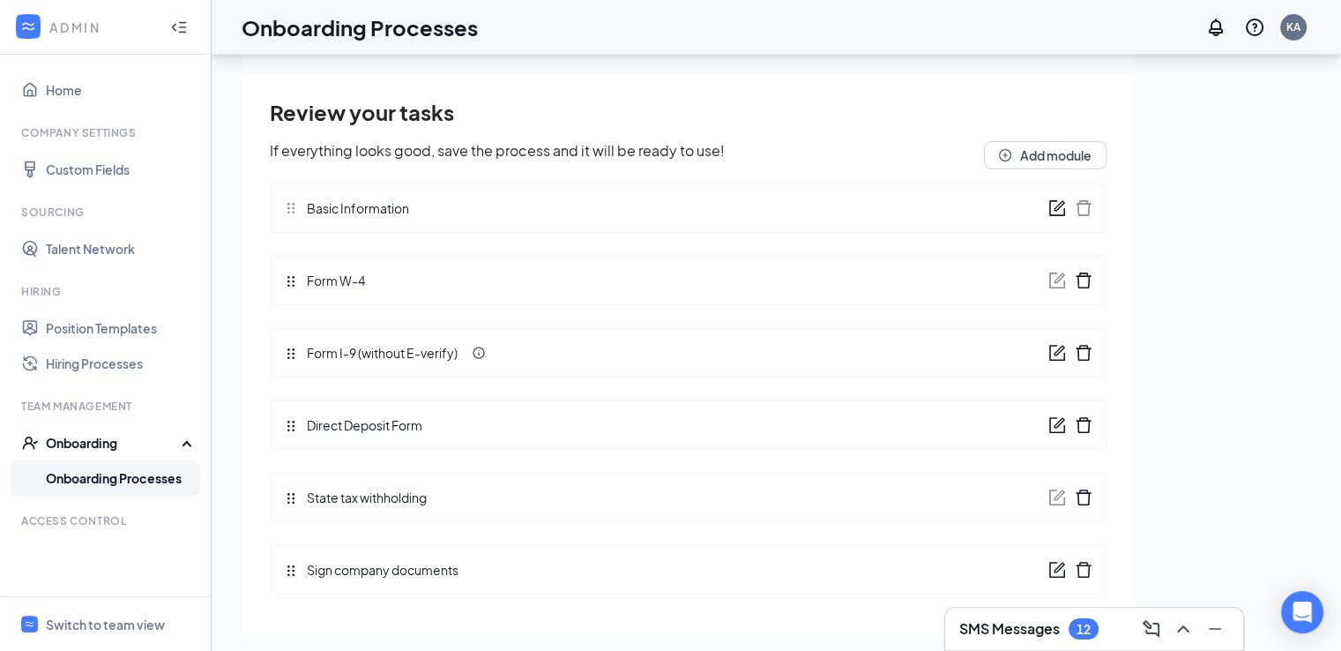
click at [1048, 569] on icon "form" at bounding box center [1057, 570] width 18 height 18
